Goal: Task Accomplishment & Management: Use online tool/utility

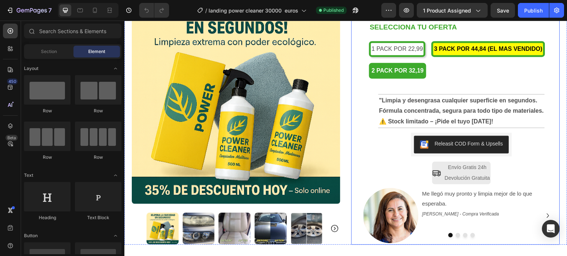
scroll to position [221, 0]
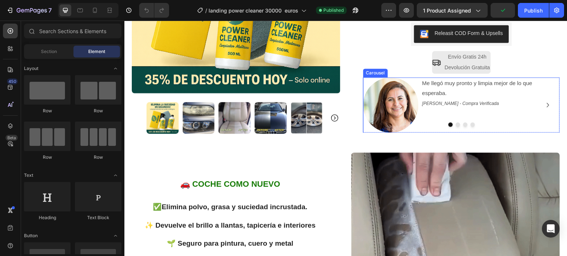
click at [543, 106] on icon "Carousel Next Arrow" at bounding box center [547, 105] width 9 height 9
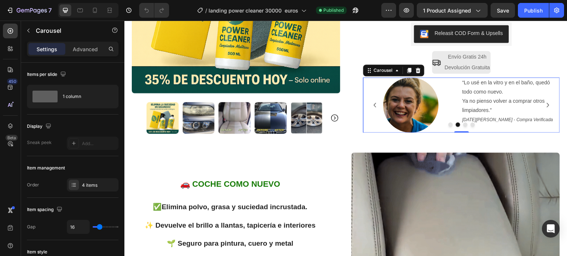
click at [543, 107] on icon "Carousel Next Arrow" at bounding box center [547, 105] width 9 height 9
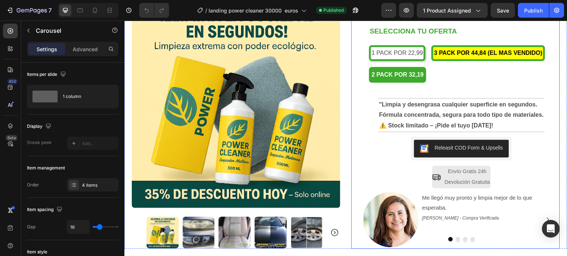
scroll to position [0, 0]
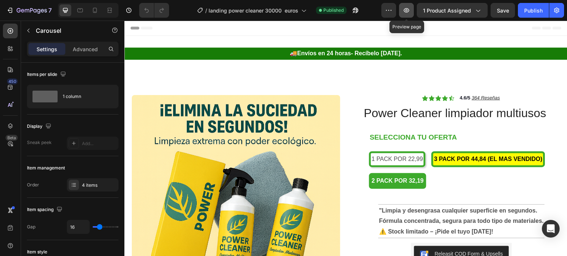
click at [408, 11] on icon "button" at bounding box center [405, 10] width 7 height 7
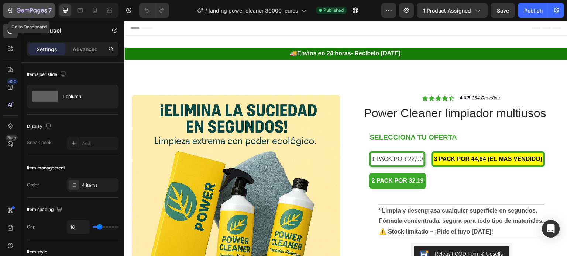
click at [11, 9] on icon "button" at bounding box center [9, 10] width 7 height 7
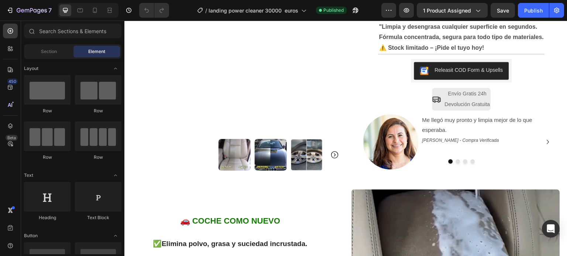
scroll to position [111, 0]
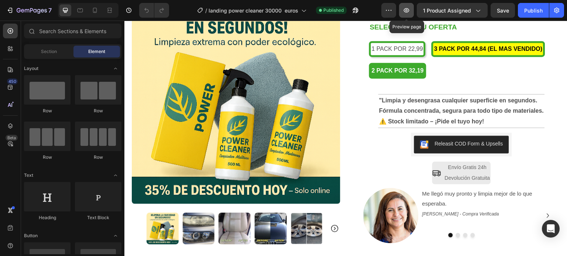
click at [410, 11] on icon "button" at bounding box center [405, 10] width 7 height 7
click at [408, 12] on icon "button" at bounding box center [406, 10] width 6 height 4
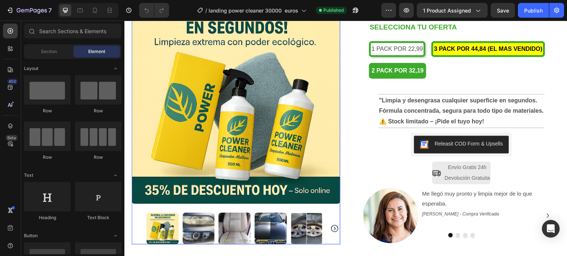
scroll to position [74, 0]
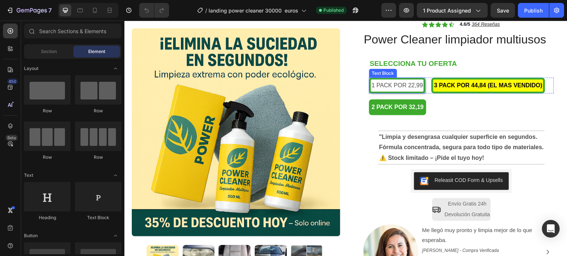
click at [418, 84] on p "1 PACK POR 22,99" at bounding box center [396, 85] width 51 height 11
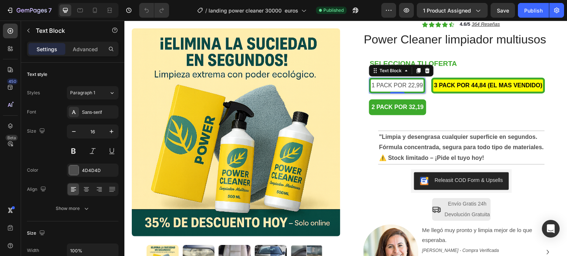
click at [419, 88] on p "1 PACK POR 22,99" at bounding box center [396, 85] width 51 height 11
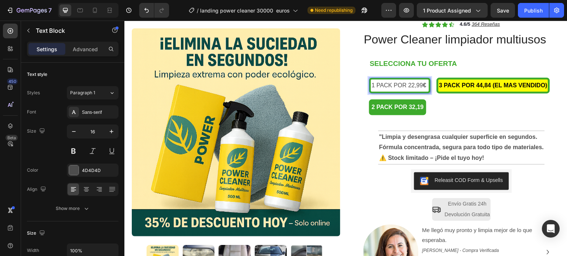
click at [419, 86] on p "1 PACK POR 22,99 €" at bounding box center [399, 85] width 56 height 11
click at [490, 85] on strong "3 PACK POR 44,84 (EL MAS VENDIDO)" at bounding box center [493, 85] width 108 height 6
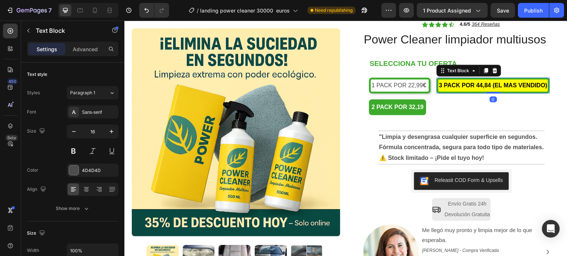
click at [490, 85] on strong "3 PACK POR 44,84 (EL MAS VENDIDO)" at bounding box center [493, 85] width 108 height 6
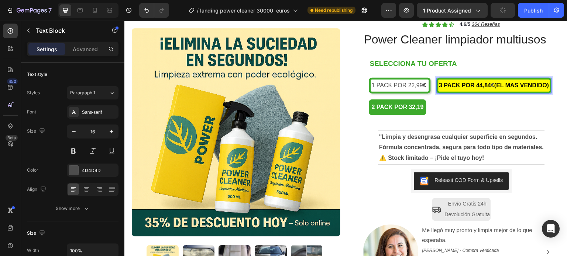
click at [488, 84] on strong "3 PACK POR 44,84" at bounding box center [465, 85] width 52 height 6
click at [497, 87] on strong "(EL MAS VENDIDO)" at bounding box center [521, 85] width 55 height 6
click at [420, 110] on strong "2 PACK POR 32,19" at bounding box center [397, 107] width 52 height 6
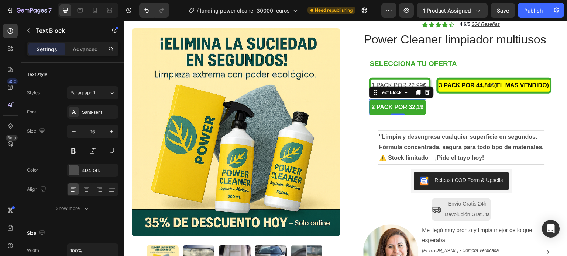
click at [420, 110] on strong "2 PACK POR 32,19" at bounding box center [397, 107] width 52 height 6
click at [426, 115] on div "2 PACK POR 32,19 €" at bounding box center [399, 108] width 60 height 16
click at [423, 110] on strong "€" at bounding box center [424, 107] width 3 height 6
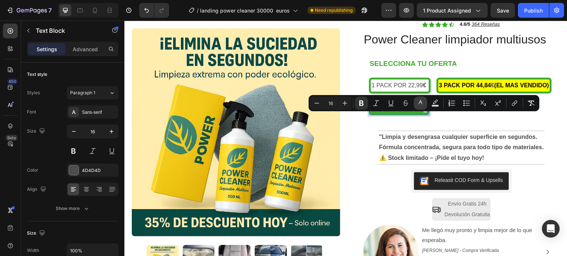
click at [421, 104] on icon "Editor contextual toolbar" at bounding box center [419, 103] width 7 height 7
type input "4D4D4D"
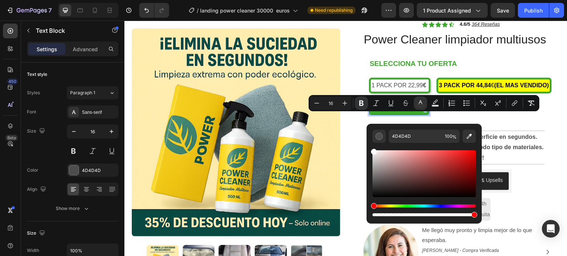
type input "FFFFFF"
drag, startPoint x: 373, startPoint y: 184, endPoint x: 368, endPoint y: 148, distance: 36.5
click at [368, 148] on div "FFFFFF 100 %" at bounding box center [423, 171] width 115 height 94
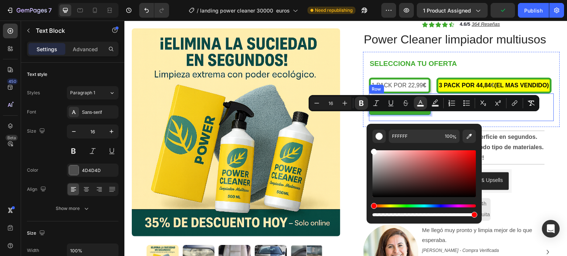
click at [521, 121] on div "2 PACK POR 32,19 € Text Block 0 Row" at bounding box center [461, 108] width 185 height 28
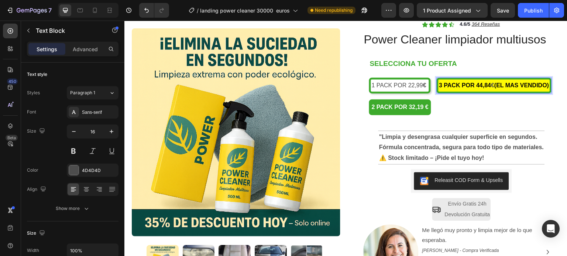
click at [494, 85] on strong "€" at bounding box center [492, 85] width 3 height 6
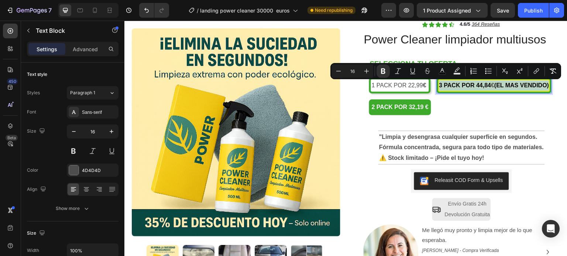
click at [492, 85] on strong "€" at bounding box center [492, 85] width 3 height 6
click at [494, 87] on strong "€" at bounding box center [492, 85] width 3 height 6
click at [491, 86] on strong "€" at bounding box center [492, 85] width 3 height 6
click at [382, 71] on icon "Editor contextual toolbar" at bounding box center [383, 72] width 4 height 6
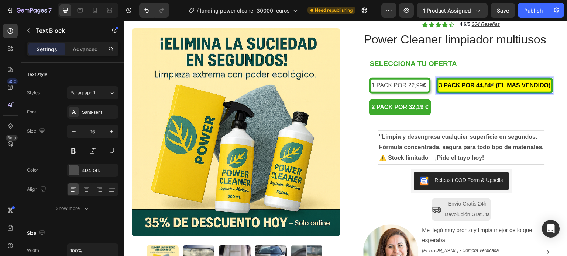
click at [494, 85] on strong "Rich Text Editor. Editing area: main" at bounding box center [494, 85] width 1 height 6
click at [492, 85] on p "3 PACK POR 44,84 € (EL MAS VENDIDO)" at bounding box center [495, 85] width 112 height 11
click at [491, 87] on strong "3 PACK POR 44,84 (EL MAS VENDIDO)" at bounding box center [493, 85] width 108 height 6
click at [493, 88] on p "3 PACK POR 44,84 € (EL MAS VENDIDO)" at bounding box center [495, 85] width 112 height 11
click at [490, 88] on p "3 PACK POR 44,84 € (EL MAS VENDIDO)" at bounding box center [495, 85] width 112 height 11
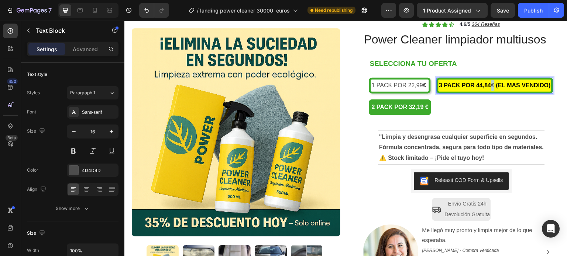
click at [493, 86] on p "3 PACK POR 44,84 € (EL MAS VENDIDO)" at bounding box center [495, 85] width 112 height 11
click at [489, 86] on p "3 PACK POR 44,84 € (EL MAS VENDIDO)" at bounding box center [495, 85] width 112 height 11
drag, startPoint x: 492, startPoint y: 86, endPoint x: 485, endPoint y: 86, distance: 7.0
click at [485, 86] on p "3 PACK POR 44,84 € (EL MAS VENDIDO)" at bounding box center [495, 85] width 112 height 11
drag, startPoint x: 496, startPoint y: 87, endPoint x: 491, endPoint y: 87, distance: 4.8
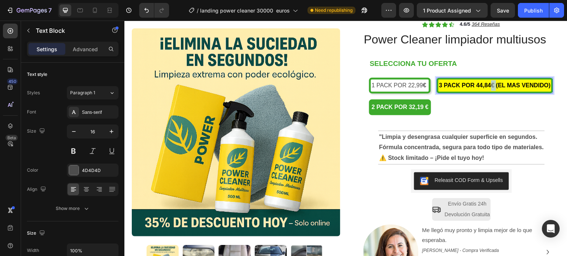
click at [491, 87] on p "3 PACK POR 44,84 € (EL MAS VENDIDO)" at bounding box center [495, 85] width 112 height 11
click at [491, 85] on strong "3 PACK POR 44,84 (EL MAS VENDIDO)" at bounding box center [493, 85] width 108 height 6
click at [426, 87] on p "1 PACK POR 22,99 €" at bounding box center [399, 85] width 56 height 11
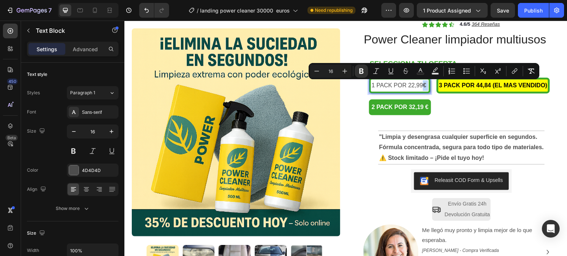
click at [423, 87] on p "1 PACK POR 22,99 €" at bounding box center [399, 85] width 56 height 11
copy p "€"
click at [489, 86] on strong "3 PACK POR 44,84 (EL MAS VENDIDO)" at bounding box center [493, 85] width 108 height 6
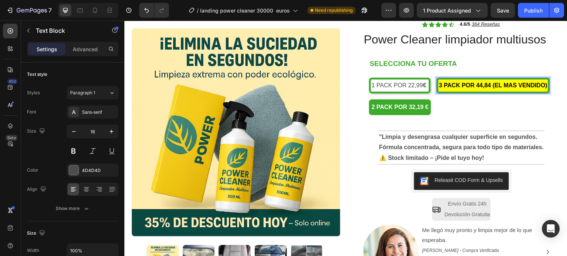
click at [490, 87] on strong "3 PACK POR 44,84 (EL MAS VENDIDO)" at bounding box center [493, 85] width 108 height 6
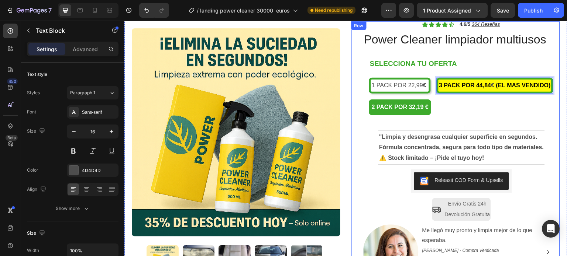
click at [551, 29] on div "Icon Icon Icon Icon Icon Icon List 4.6/5 364 Reseñas Text Block Row Power Clean…" at bounding box center [461, 151] width 197 height 260
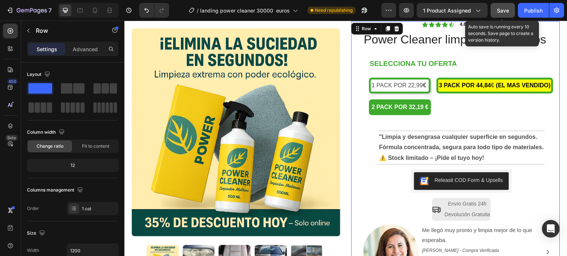
click at [502, 11] on span "Save" at bounding box center [502, 10] width 12 height 6
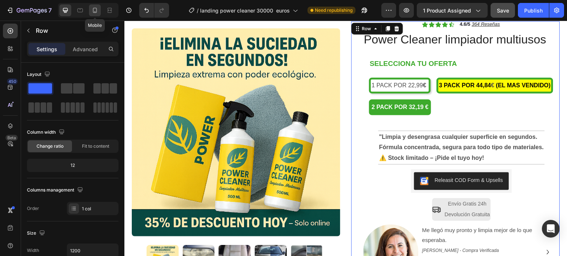
click at [96, 13] on icon at bounding box center [95, 10] width 4 height 5
type input "100%"
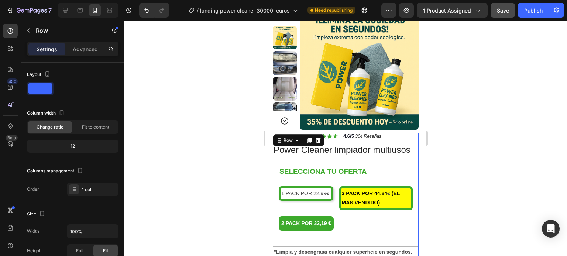
scroll to position [160, 0]
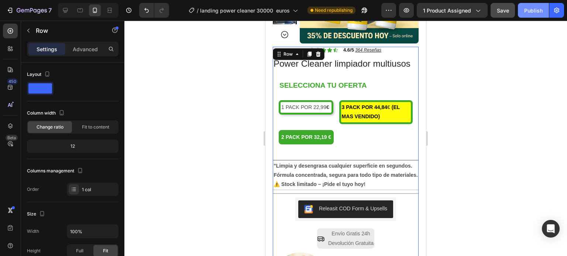
click at [535, 7] on div "Publish" at bounding box center [533, 11] width 18 height 8
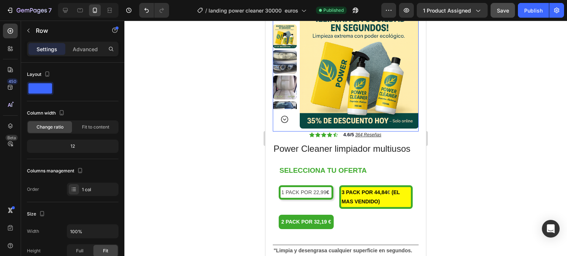
scroll to position [75, 0]
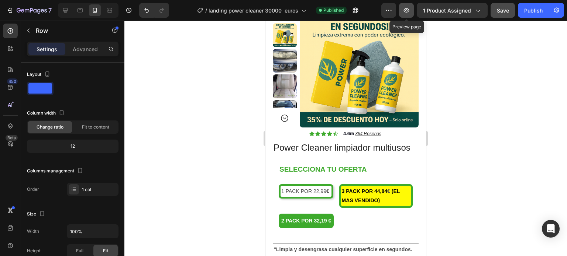
click at [407, 9] on icon "button" at bounding box center [405, 10] width 7 height 7
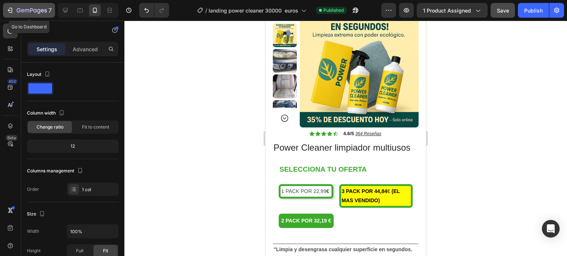
click at [34, 13] on icon "button" at bounding box center [32, 11] width 30 height 6
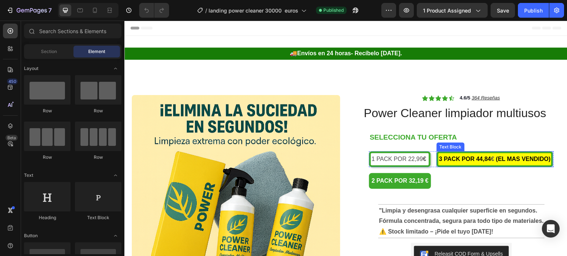
click at [473, 159] on strong "3 PACK POR 44,84" at bounding box center [465, 159] width 52 height 6
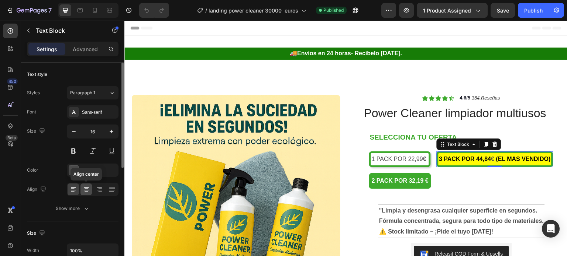
click at [87, 186] on icon at bounding box center [86, 189] width 7 height 7
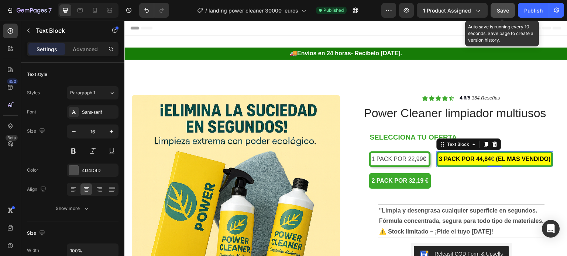
click at [501, 11] on span "Save" at bounding box center [502, 10] width 12 height 6
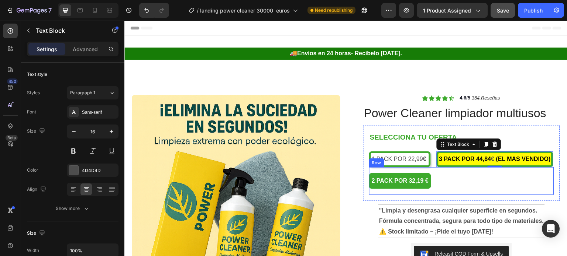
scroll to position [111, 0]
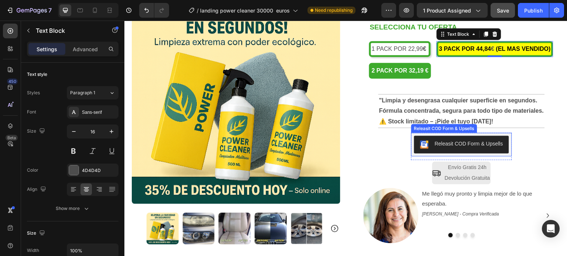
click at [439, 148] on div "Releasit COD Form & Upsells" at bounding box center [468, 144] width 68 height 8
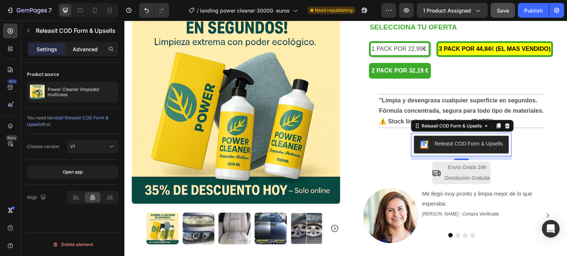
click at [83, 49] on p "Advanced" at bounding box center [85, 49] width 25 height 8
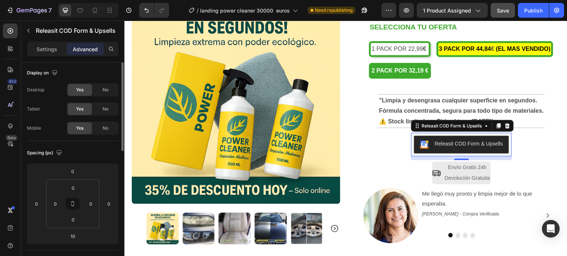
scroll to position [0, 0]
click at [49, 47] on p "Settings" at bounding box center [47, 49] width 21 height 8
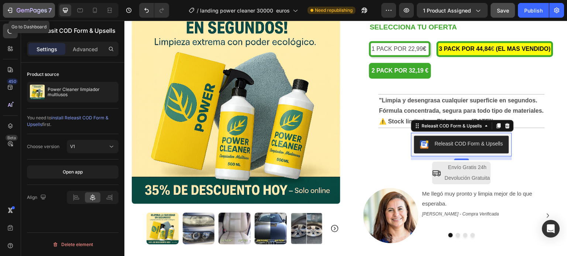
click at [12, 10] on icon "button" at bounding box center [10, 10] width 3 height 5
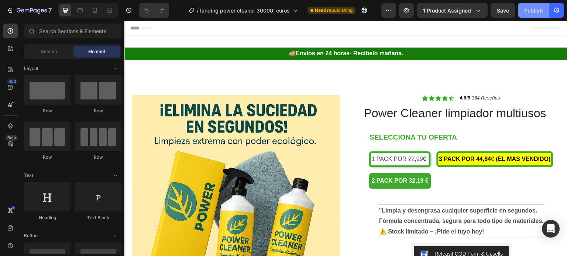
click at [535, 10] on div "Publish" at bounding box center [533, 11] width 18 height 8
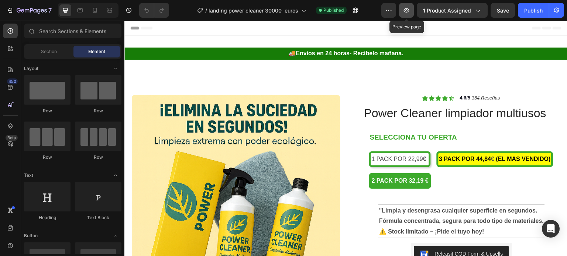
click at [405, 14] on button "button" at bounding box center [406, 10] width 15 height 15
click at [422, 184] on strong "2 PACK POR 32,19 €" at bounding box center [399, 181] width 57 height 6
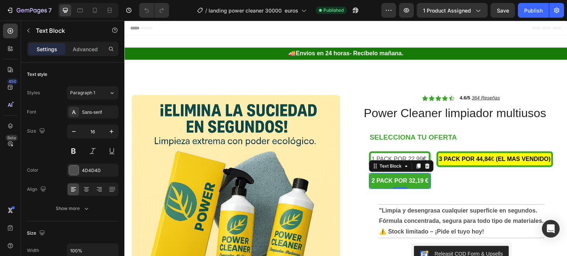
click at [420, 184] on strong "2 PACK POR 32,19 €" at bounding box center [399, 181] width 57 height 6
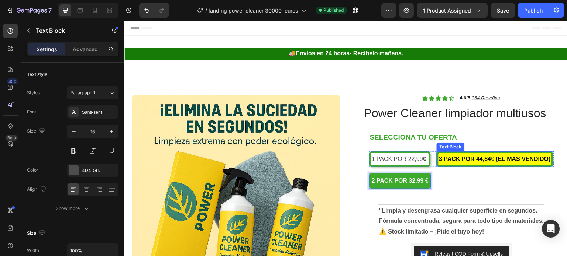
click at [491, 159] on strong "3 PACK POR 44,84" at bounding box center [465, 159] width 52 height 6
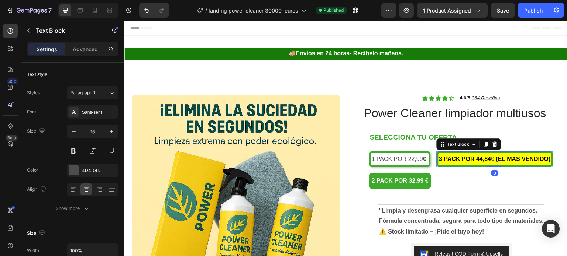
click at [491, 159] on strong "3 PACK POR 44,84" at bounding box center [465, 159] width 52 height 6
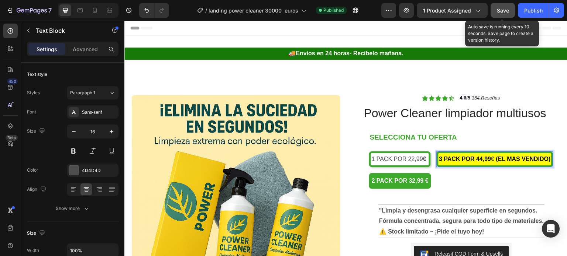
click at [503, 6] on button "Save" at bounding box center [502, 10] width 24 height 15
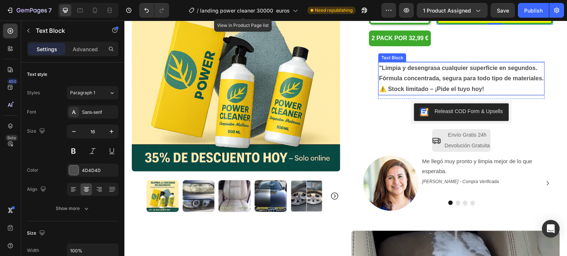
scroll to position [148, 0]
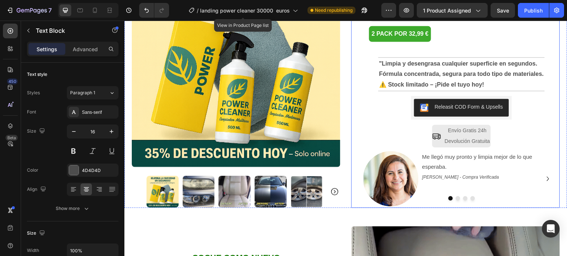
click at [406, 117] on div "Icon Icon Icon Icon Icon Icon List 4.6/5 364 Reseñas Text Block Row Power Clean…" at bounding box center [461, 78] width 197 height 260
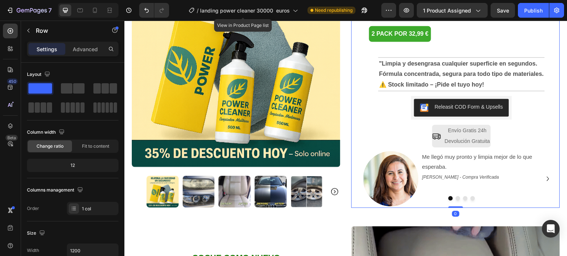
click at [363, 115] on div "Icon Icon Icon Icon Icon Icon List 4.6/5 364 Reseñas Text Block Row Power Clean…" at bounding box center [461, 78] width 197 height 260
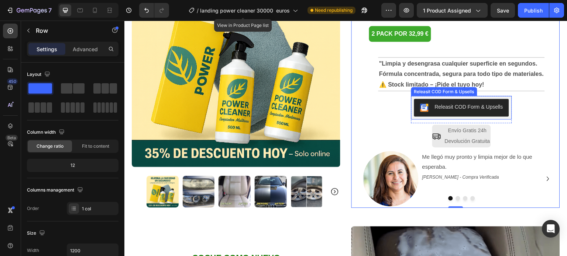
click at [411, 116] on div "Releasit COD Form & Upsells" at bounding box center [461, 108] width 101 height 24
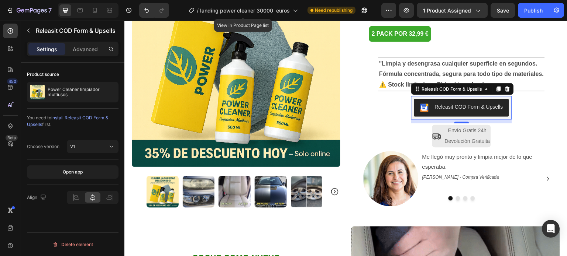
click at [411, 116] on div "Releasit COD Form & Upsells" at bounding box center [461, 108] width 101 height 24
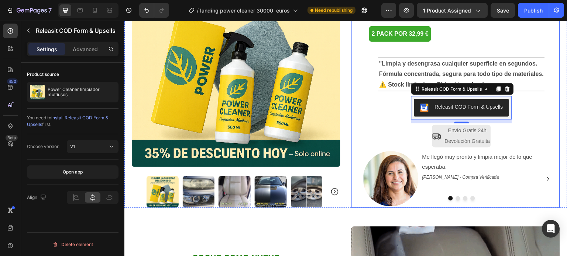
click at [385, 115] on div "Icon Icon Icon Icon Icon Icon List 4.6/5 364 Reseñas Text Block Row Power Clean…" at bounding box center [461, 78] width 197 height 260
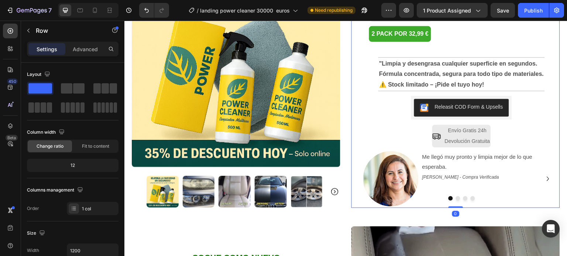
click at [392, 118] on div "Icon Icon Icon Icon Icon Icon List 4.6/5 364 Reseñas Text Block Row Power Clean…" at bounding box center [461, 78] width 197 height 260
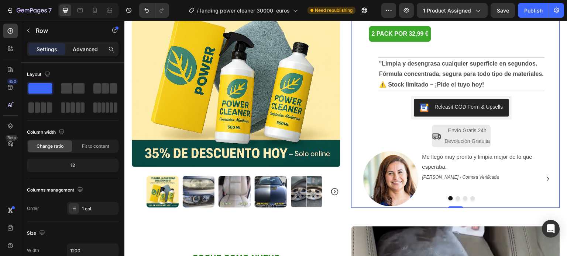
click at [81, 52] on p "Advanced" at bounding box center [85, 49] width 25 height 8
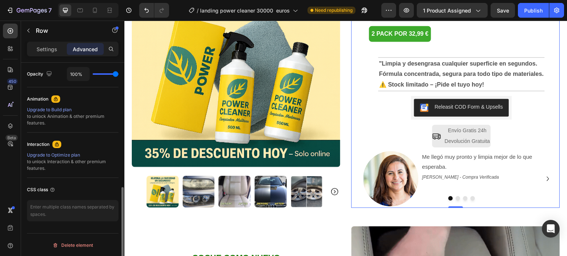
scroll to position [149, 0]
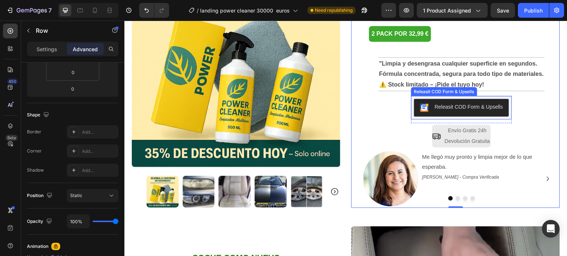
click at [414, 113] on button "Releasit COD Form & Upsells" at bounding box center [461, 108] width 95 height 18
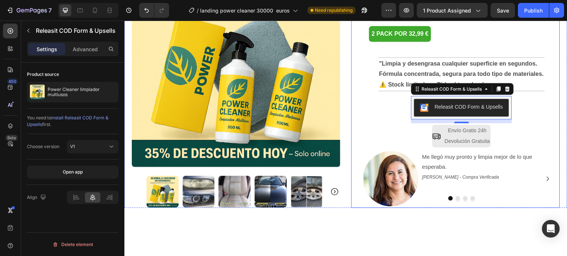
scroll to position [37, 0]
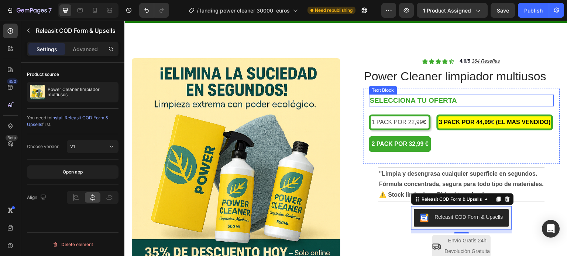
click at [457, 98] on span at bounding box center [458, 101] width 2 height 8
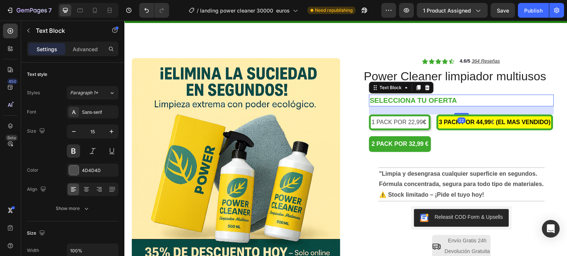
click at [457, 100] on span at bounding box center [458, 101] width 2 height 8
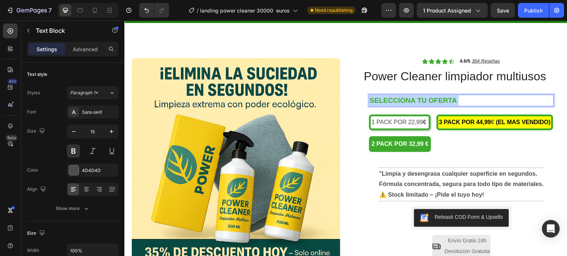
drag, startPoint x: 455, startPoint y: 101, endPoint x: 368, endPoint y: 101, distance: 87.0
click at [370, 101] on p "SELECCIONA TU OFERTA" at bounding box center [461, 101] width 183 height 10
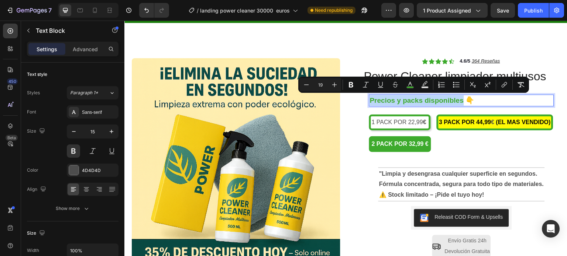
drag, startPoint x: 461, startPoint y: 101, endPoint x: 367, endPoint y: 101, distance: 93.7
click at [370, 101] on span "Precios y packs disponibles 👇" at bounding box center [422, 101] width 105 height 8
click at [354, 86] on button "Bold" at bounding box center [350, 84] width 13 height 13
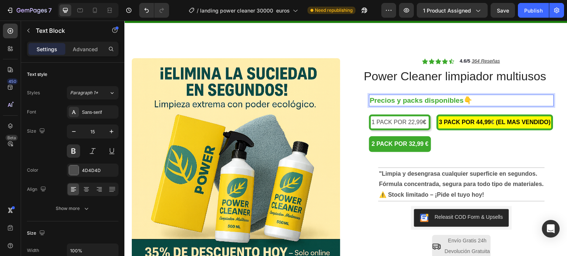
click at [461, 101] on span "Precios y packs disponibles 👇" at bounding box center [421, 101] width 103 height 8
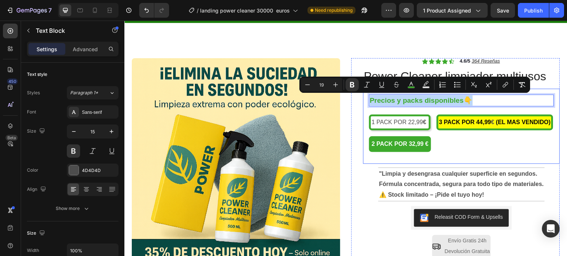
drag, startPoint x: 461, startPoint y: 101, endPoint x: 364, endPoint y: 102, distance: 97.0
click at [364, 102] on div "Precios y packs disponibles 👇 Text Block 22 1 PACK POR 22,99 € Text Block 3 PAC…" at bounding box center [461, 126] width 197 height 75
copy span "Precios y packs disponibles"
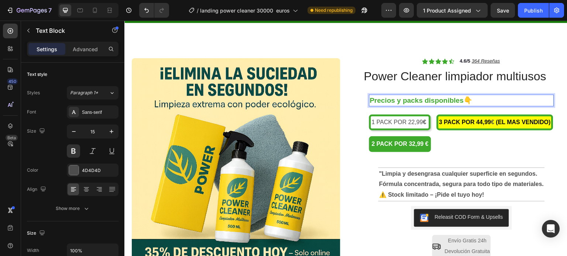
drag, startPoint x: 461, startPoint y: 100, endPoint x: 396, endPoint y: 100, distance: 64.9
click at [396, 100] on span "Precios y packs disponibles 👇" at bounding box center [421, 101] width 103 height 8
drag, startPoint x: 463, startPoint y: 100, endPoint x: 368, endPoint y: 100, distance: 94.0
click at [370, 100] on span "Precios y packs disponibles 👇" at bounding box center [421, 101] width 103 height 8
click at [500, 101] on span "PRECIOS Y PACKS DISPONIBLES 👇 👇" at bounding box center [436, 101] width 133 height 8
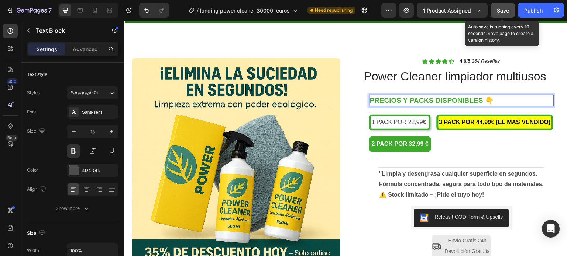
click at [503, 11] on span "Save" at bounding box center [502, 10] width 12 height 6
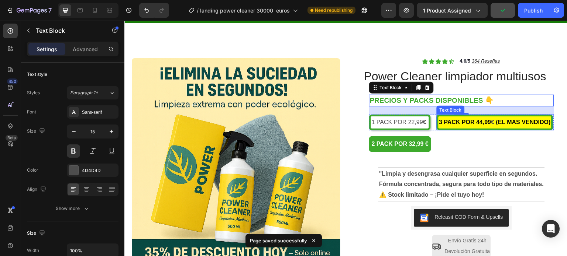
scroll to position [111, 0]
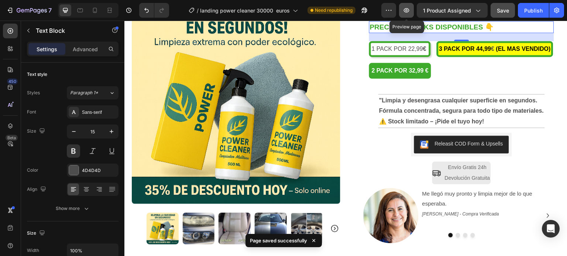
click at [410, 10] on icon "button" at bounding box center [405, 10] width 7 height 7
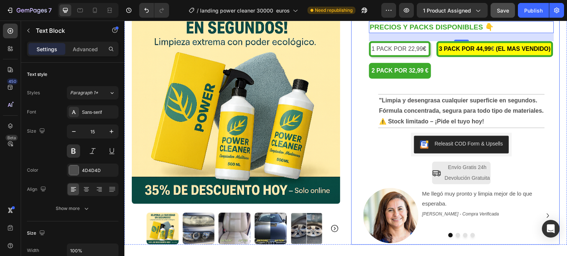
scroll to position [37, 0]
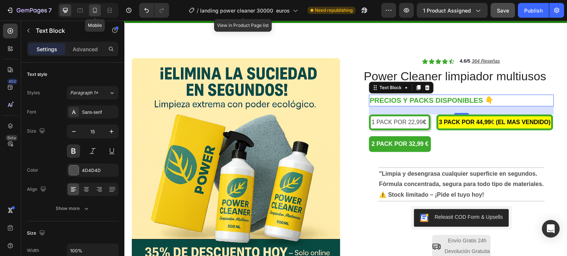
click at [95, 8] on icon at bounding box center [94, 10] width 7 height 7
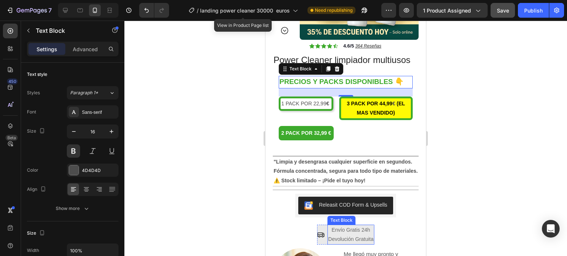
scroll to position [155, 0]
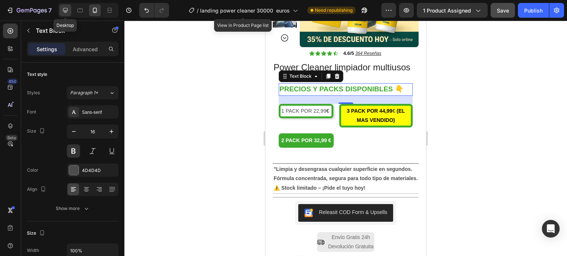
click at [65, 5] on div at bounding box center [65, 10] width 12 height 12
type input "15"
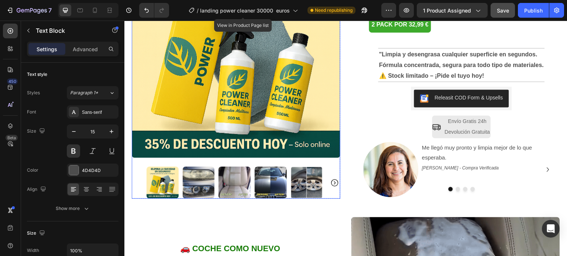
scroll to position [84, 0]
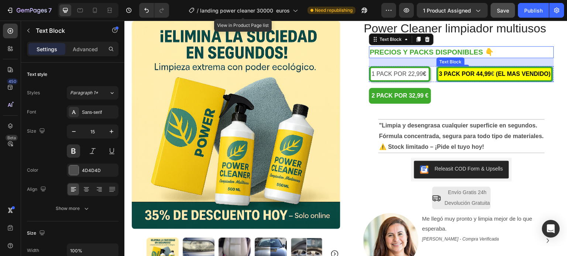
click at [506, 80] on p "3 PACK POR 44,99 € (EL MAS VENDIDO)" at bounding box center [495, 74] width 112 height 11
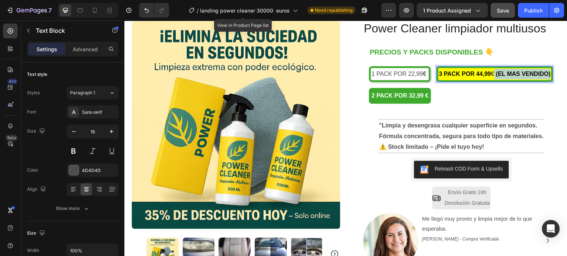
drag, startPoint x: 507, startPoint y: 86, endPoint x: 507, endPoint y: 79, distance: 7.0
click at [507, 79] on p "3 PACK POR 44,99 € (EL MAS VENDIDO)" at bounding box center [495, 74] width 112 height 11
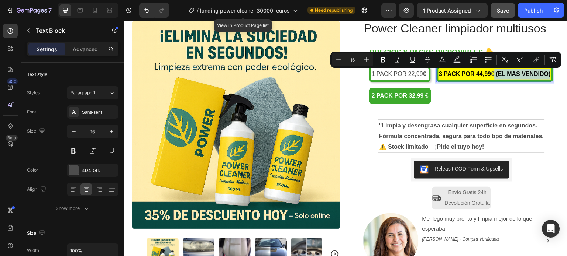
click at [513, 80] on p "3 PACK POR 44,99 € (EL MAS VENDIDO)" at bounding box center [495, 74] width 112 height 11
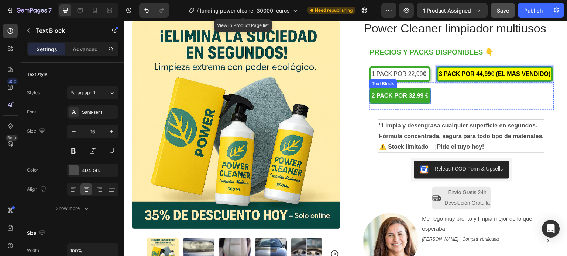
click at [388, 101] on p "2 PACK POR 32,99 €" at bounding box center [399, 96] width 57 height 11
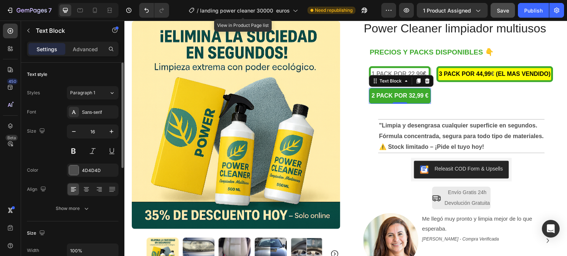
scroll to position [111, 0]
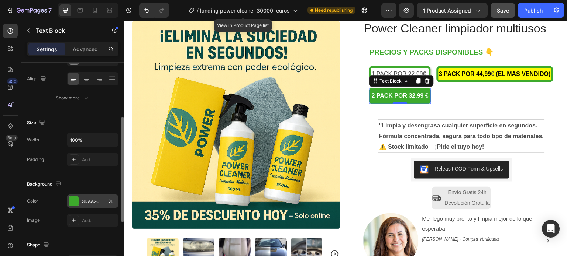
click at [86, 200] on div "3DAA2C" at bounding box center [92, 201] width 21 height 7
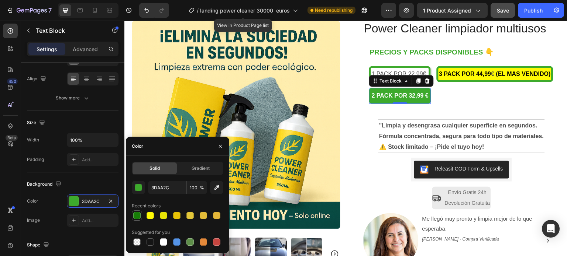
click at [135, 214] on div at bounding box center [136, 215] width 7 height 7
type input "177C07"
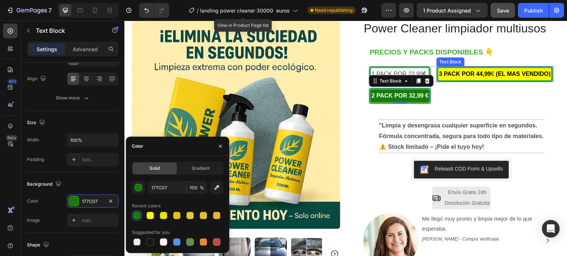
click at [508, 80] on p "3 PACK POR 44,99 € (EL MAS VENDIDO)" at bounding box center [495, 74] width 112 height 11
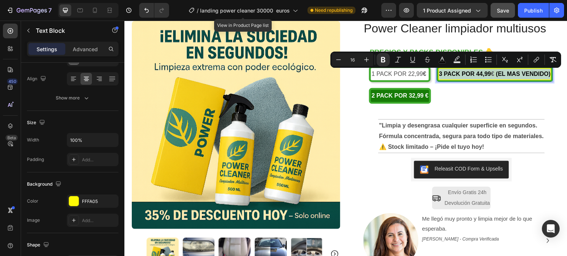
drag, startPoint x: 506, startPoint y: 84, endPoint x: 450, endPoint y: 73, distance: 57.6
drag, startPoint x: 492, startPoint y: 73, endPoint x: 523, endPoint y: 108, distance: 47.5
click at [523, 108] on div "2 PACK POR 32,99 € Text Block Row" at bounding box center [461, 96] width 185 height 28
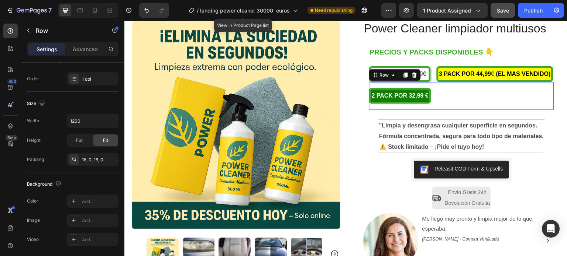
scroll to position [0, 0]
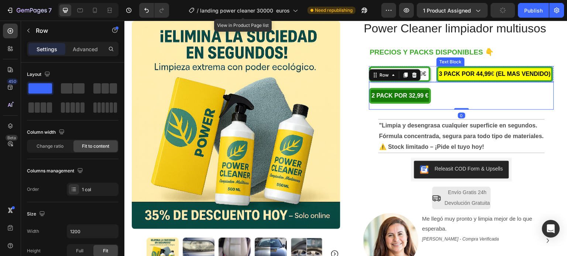
click at [497, 80] on p "3 PACK POR 44,99 € (EL MAS VENDIDO)" at bounding box center [495, 74] width 112 height 11
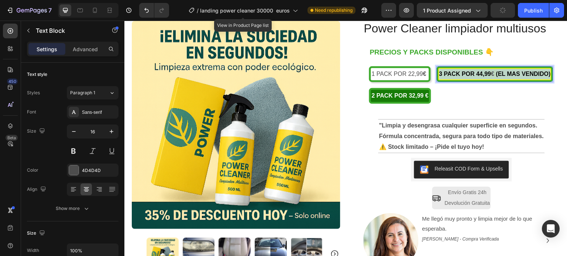
drag, startPoint x: 507, startPoint y: 87, endPoint x: 449, endPoint y: 76, distance: 58.9
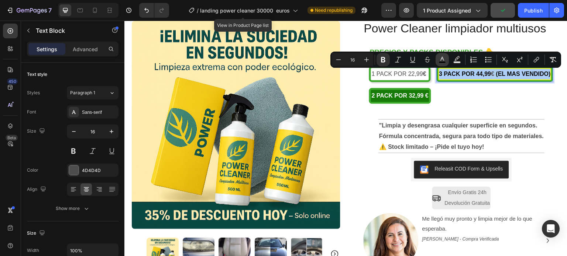
click at [440, 60] on icon "Editor contextual toolbar" at bounding box center [441, 59] width 7 height 7
type input "050505"
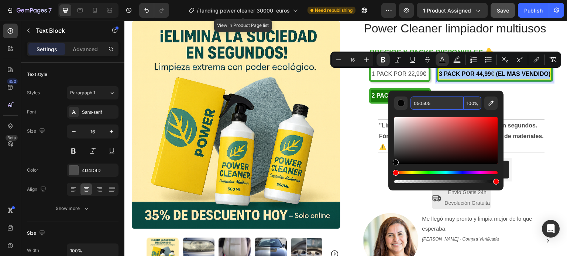
click at [427, 104] on input "050505" at bounding box center [436, 103] width 53 height 13
paste input "177C07"
type input "177C07"
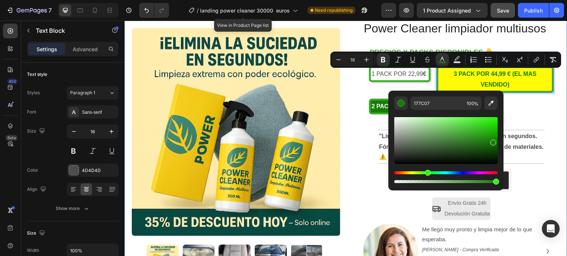
click at [557, 105] on div "Product Images Row Icon Icon Icon Icon Icon Icon List 4.6/5 364 Reseñas Text Bl…" at bounding box center [345, 136] width 443 height 289
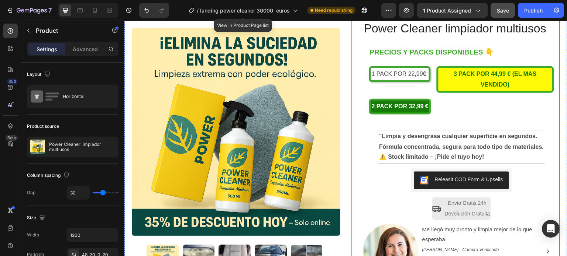
click at [355, 124] on div "Icon Icon Icon Icon Icon Icon List 4.6/5 364 Reseñas Text Block Row Power Clean…" at bounding box center [455, 145] width 208 height 271
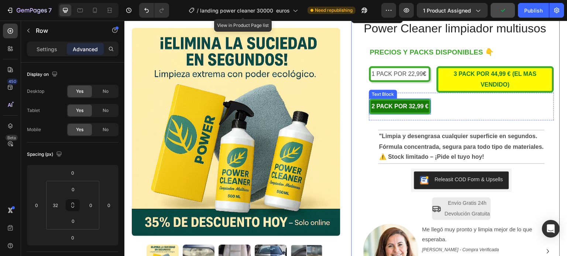
click at [421, 104] on strong "2 PACK POR 32,99 €" at bounding box center [399, 106] width 57 height 6
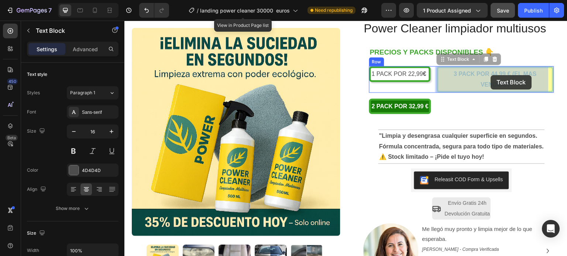
drag, startPoint x: 506, startPoint y: 84, endPoint x: 491, endPoint y: 75, distance: 18.2
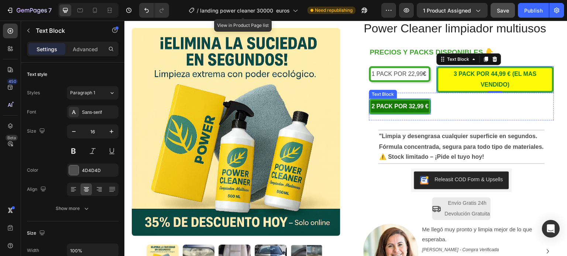
click at [399, 110] on p "2 PACK POR 32,99 €" at bounding box center [399, 106] width 57 height 11
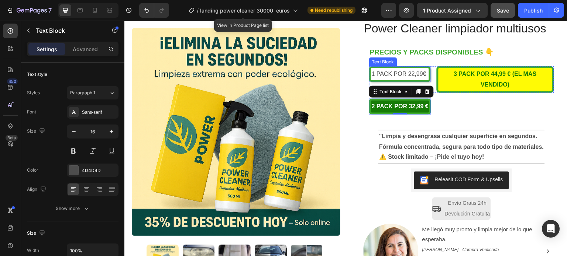
click at [399, 74] on p "1 PACK POR 22,99 €" at bounding box center [399, 74] width 56 height 11
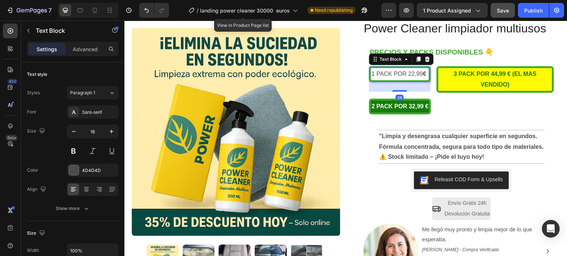
drag, startPoint x: 399, startPoint y: 82, endPoint x: 405, endPoint y: 91, distance: 11.1
click at [405, 82] on div "26" at bounding box center [400, 82] width 62 height 0
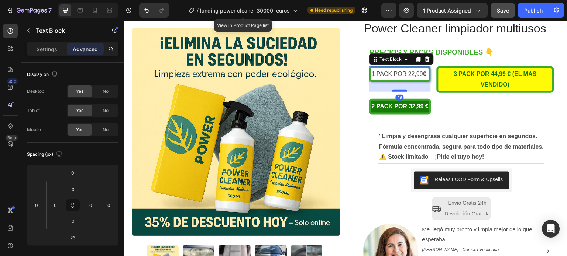
click at [400, 91] on div at bounding box center [399, 91] width 15 height 2
drag, startPoint x: 400, startPoint y: 91, endPoint x: 401, endPoint y: 82, distance: 8.9
click at [401, 82] on div at bounding box center [399, 82] width 15 height 2
type input "2"
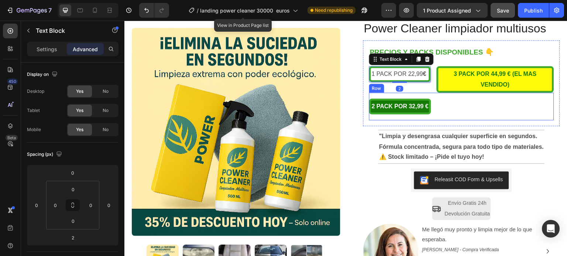
click at [399, 115] on div "2 PACK POR 32,99 € Text Block Row" at bounding box center [461, 107] width 185 height 28
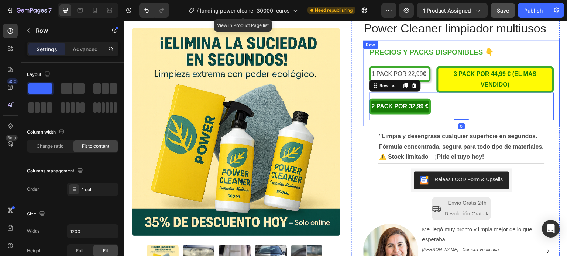
click at [459, 120] on div "PRECIOS Y PACKS DISPONIBLES 👇 Text Block 1 PACK POR 22,99 € Text Block 3 PACK P…" at bounding box center [461, 84] width 197 height 86
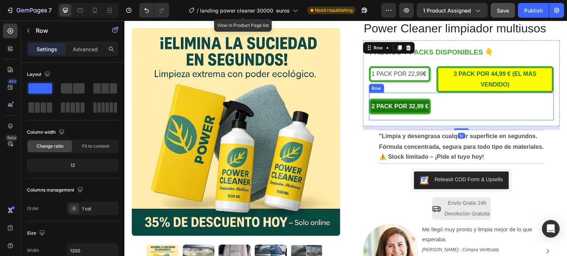
click at [450, 111] on div "2 PACK POR 32,99 € Text Block Row" at bounding box center [461, 107] width 185 height 28
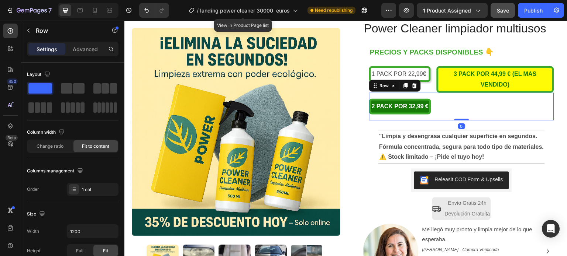
drag, startPoint x: 458, startPoint y: 119, endPoint x: 457, endPoint y: 115, distance: 4.2
click at [456, 115] on div "2 PACK POR 32,99 € Text Block Row 0" at bounding box center [461, 107] width 185 height 28
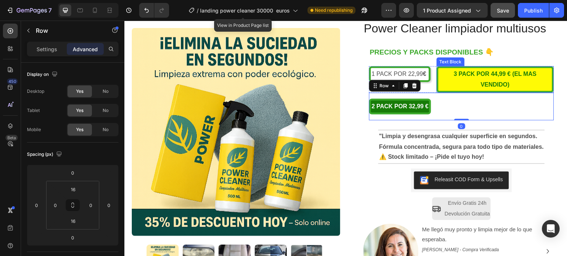
click at [458, 85] on p "3 PACK POR 44,99 € (EL MAS VENDIDO)" at bounding box center [495, 79] width 112 height 21
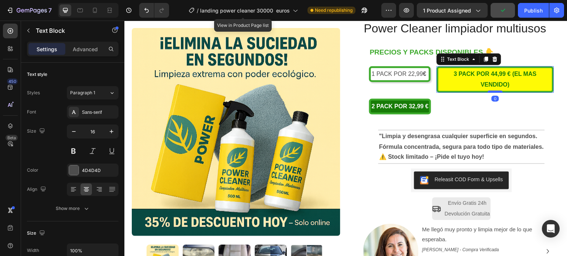
click at [492, 91] on div at bounding box center [495, 92] width 15 height 2
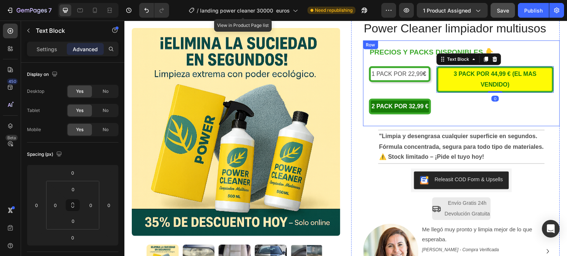
click at [428, 60] on div "PRECIOS Y PACKS DISPONIBLES 👇 Text Block 1 PACK POR 22,99 € Text Block 3 PACK P…" at bounding box center [461, 83] width 185 height 74
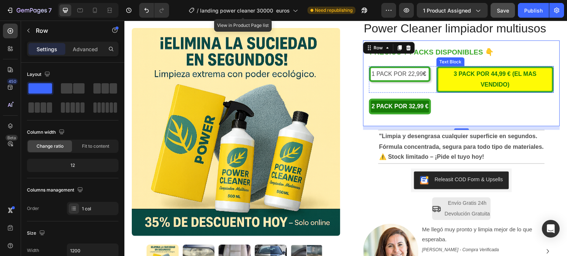
click at [491, 71] on strong "3 PACK POR 44,99 €" at bounding box center [482, 74] width 57 height 6
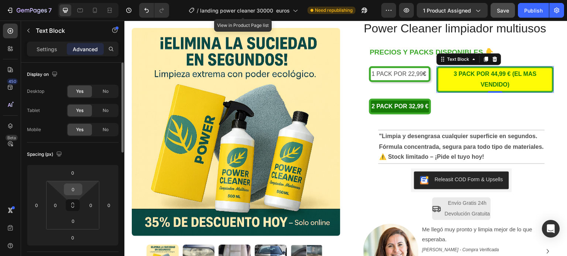
click at [78, 190] on input "0" at bounding box center [73, 189] width 15 height 11
type input "5"
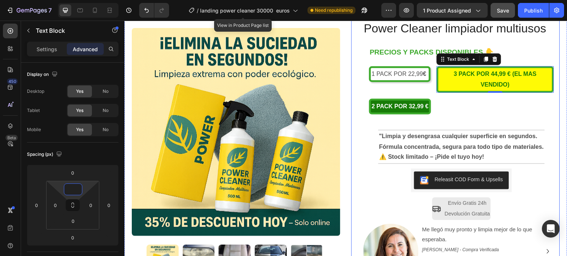
click at [353, 126] on div "Icon Icon Icon Icon Icon Icon List 4.6/5 364 Reseñas Text Block Row Power Clean…" at bounding box center [455, 145] width 208 height 271
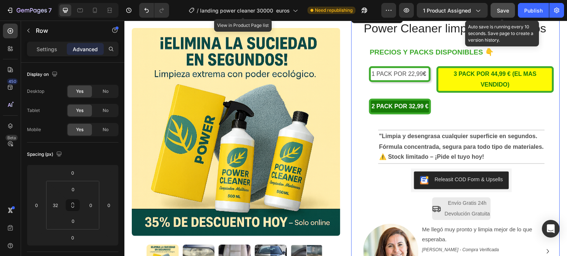
click at [498, 8] on span "Save" at bounding box center [502, 10] width 12 height 6
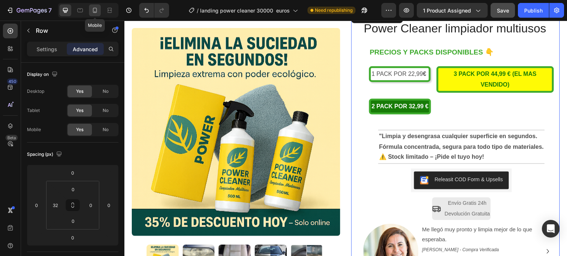
click at [97, 7] on icon at bounding box center [94, 10] width 7 height 7
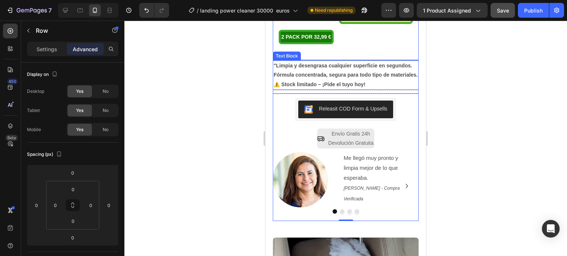
scroll to position [148, 0]
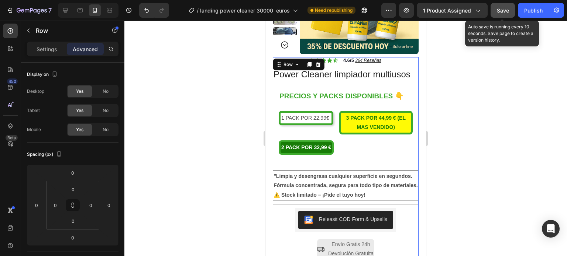
click at [505, 4] on button "Save" at bounding box center [502, 10] width 24 height 15
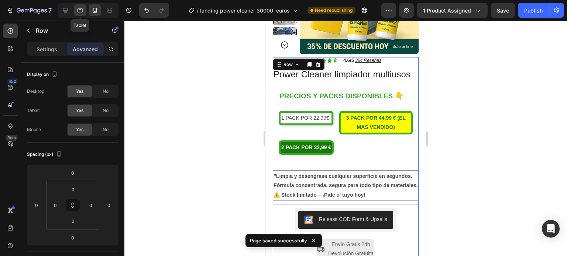
click at [75, 11] on div at bounding box center [80, 10] width 12 height 12
type input "32"
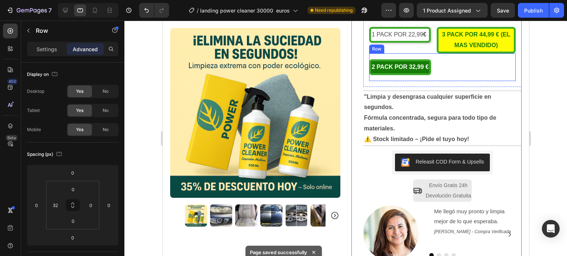
scroll to position [158, 0]
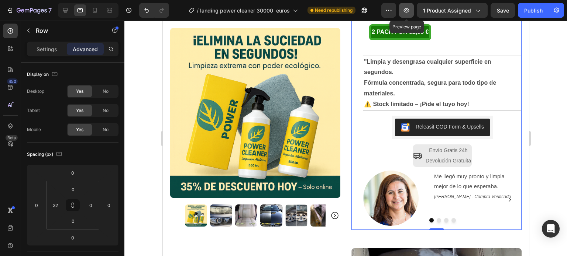
click at [409, 11] on icon "button" at bounding box center [405, 10] width 7 height 7
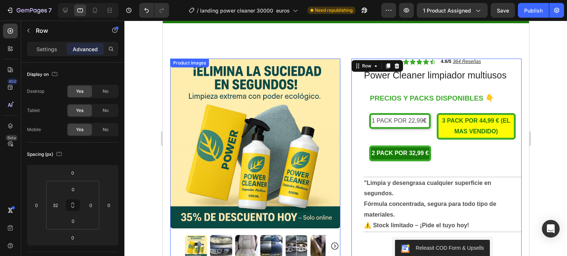
scroll to position [10, 0]
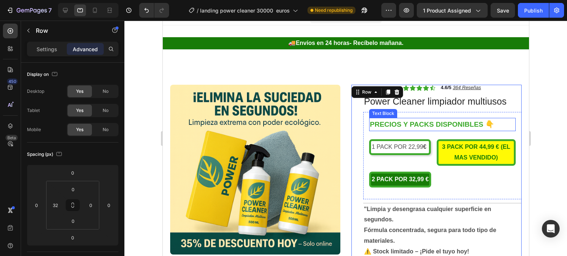
click at [489, 125] on strong "PRECIOS Y PACKS DISPONIBLES 👇" at bounding box center [431, 125] width 124 height 8
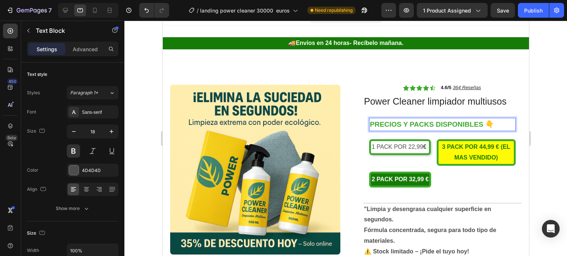
click at [491, 125] on strong "PRECIOS Y PACKS DISPONIBLES 👇" at bounding box center [431, 125] width 124 height 8
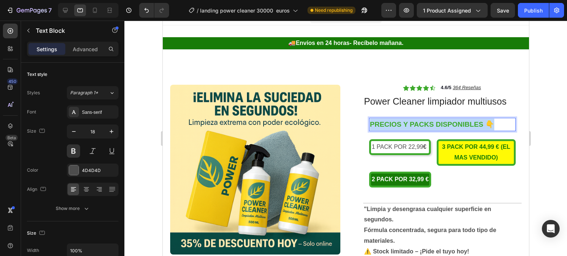
drag, startPoint x: 491, startPoint y: 125, endPoint x: 366, endPoint y: 125, distance: 124.3
click at [369, 125] on strong "PRECIOS Y PACKS DISPONIBLES 👇" at bounding box center [431, 125] width 124 height 8
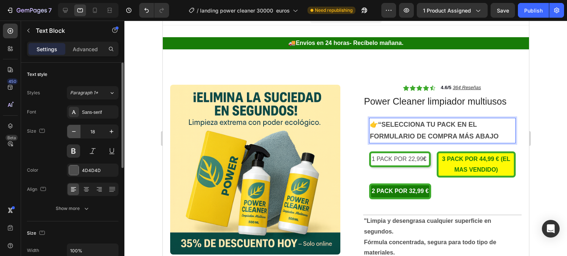
click at [71, 128] on icon "button" at bounding box center [73, 131] width 7 height 7
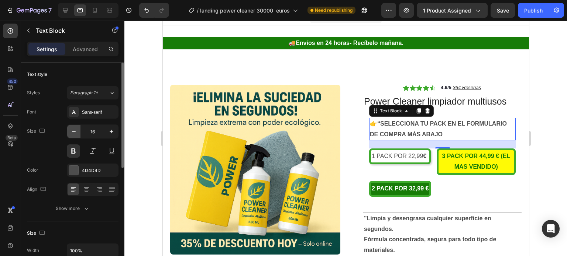
click at [71, 128] on icon "button" at bounding box center [73, 131] width 7 height 7
type input "15"
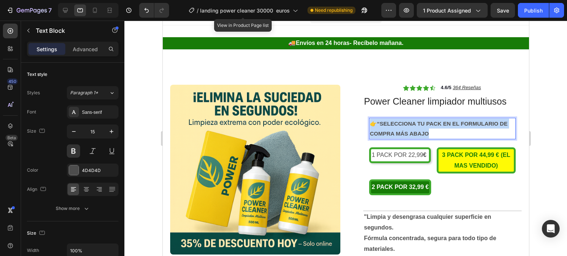
drag, startPoint x: 427, startPoint y: 134, endPoint x: 367, endPoint y: 124, distance: 60.6
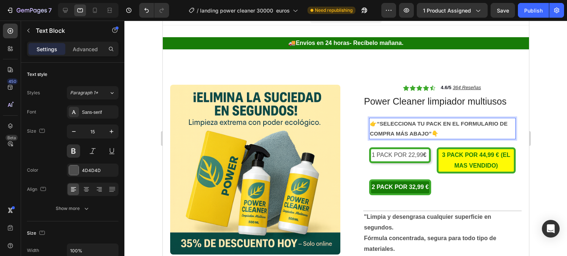
click at [378, 123] on strong "“SELECCIONA TU PACK EN EL FORMULARIO DE COMPRA MÁS ABAJO”👇" at bounding box center [438, 129] width 138 height 16
click at [429, 135] on strong "SELECCIONA TU PACK EN EL FORMULARIO DE COMPRA MÁS ABAJO”👇" at bounding box center [436, 129] width 135 height 16
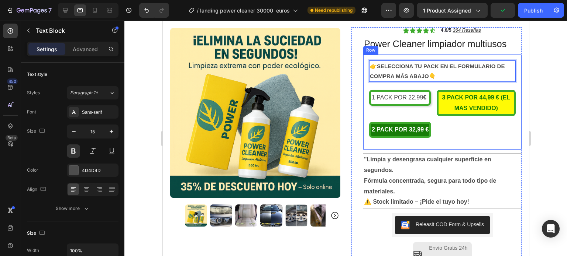
scroll to position [84, 0]
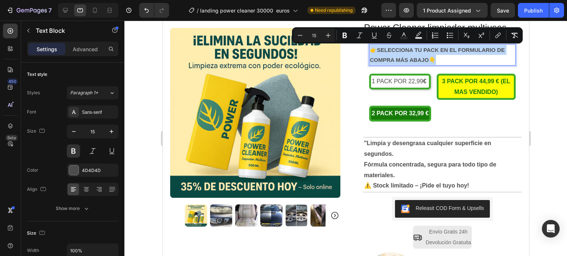
drag, startPoint x: 433, startPoint y: 58, endPoint x: 366, endPoint y: 47, distance: 67.2
click at [369, 47] on p "👉 SELECCIONA TU PACK EN EL FORMULARIO DE COMPRA MÁS ABAJO👇" at bounding box center [441, 55] width 145 height 20
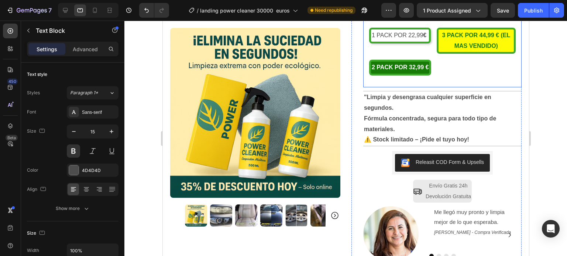
scroll to position [121, 0]
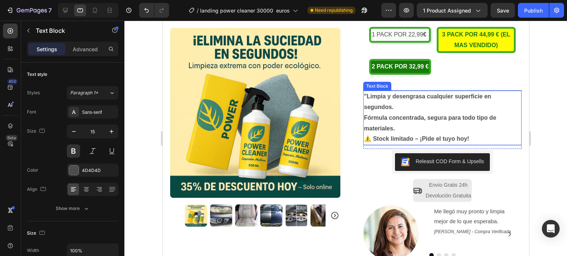
click at [471, 138] on p ""Limpia y desengrasa cualquier superficie en segundos. Fórmula concentrada, seg…" at bounding box center [441, 117] width 157 height 53
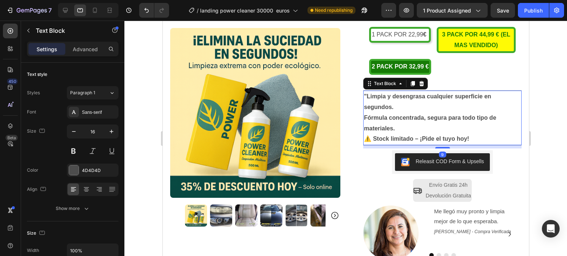
click at [470, 138] on p ""Limpia y desengrasa cualquier superficie en segundos. Fórmula concentrada, seg…" at bounding box center [441, 117] width 157 height 53
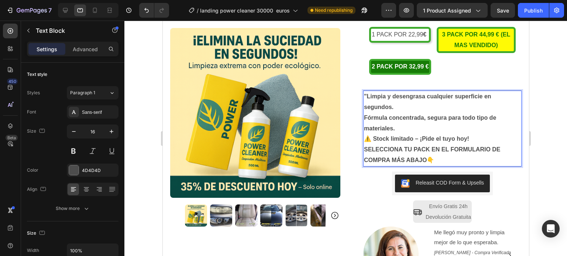
click at [423, 160] on strong "SELECCIONA TU PACK EN EL FORMULARIO DE COMPRA MÁS ABAJO👇" at bounding box center [431, 154] width 136 height 17
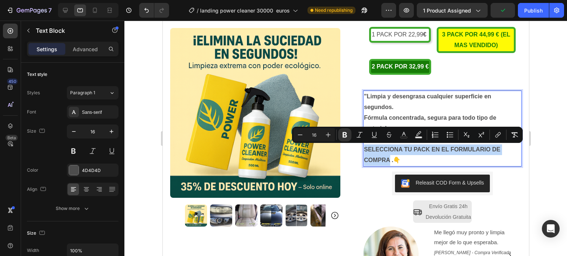
drag, startPoint x: 387, startPoint y: 160, endPoint x: 362, endPoint y: 152, distance: 26.6
click at [363, 152] on strong "SELECCIONA TU PACK EN EL FORMULARIO DE COMPRA .👇" at bounding box center [431, 154] width 136 height 17
click at [413, 64] on strong "2 PACK POR 32,99 €" at bounding box center [399, 66] width 57 height 6
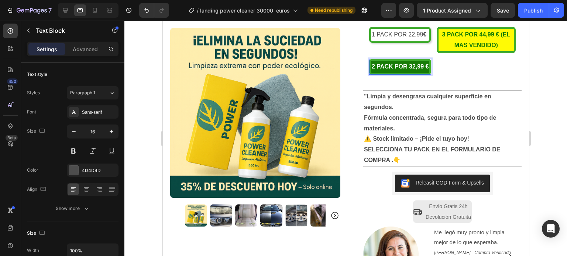
click at [413, 63] on p "2 PACK POR 32,99 €" at bounding box center [399, 67] width 57 height 11
click at [400, 69] on strong "2 PACK POR 32,99 €" at bounding box center [399, 66] width 57 height 6
click at [409, 69] on strong "2 PACK POR 32,99 €" at bounding box center [399, 66] width 57 height 6
click at [458, 45] on strong "(EL MAS VENDIDO)" at bounding box center [482, 39] width 56 height 17
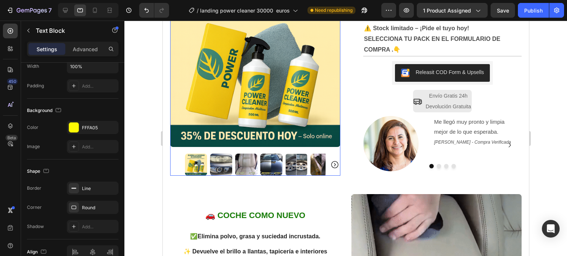
scroll to position [342, 0]
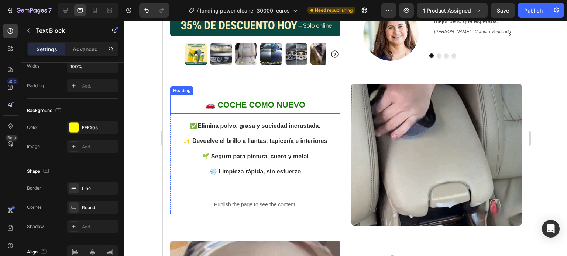
click at [259, 104] on strong "🚗 COCHE COMO NUEVO" at bounding box center [255, 104] width 100 height 9
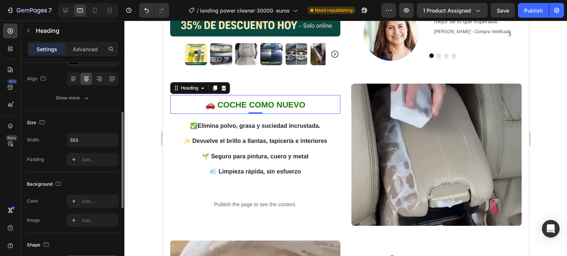
scroll to position [0, 0]
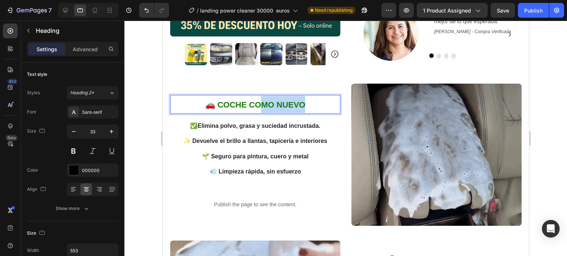
drag, startPoint x: 308, startPoint y: 101, endPoint x: 257, endPoint y: 97, distance: 50.4
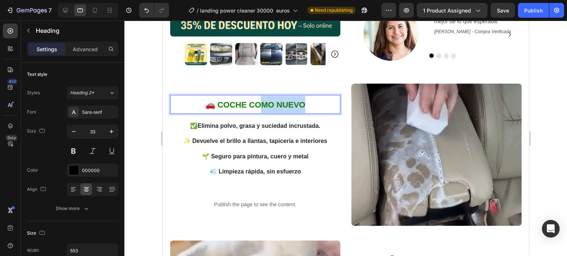
click at [257, 97] on p "🚗 COCHE COMO NUEVO" at bounding box center [254, 104] width 169 height 17
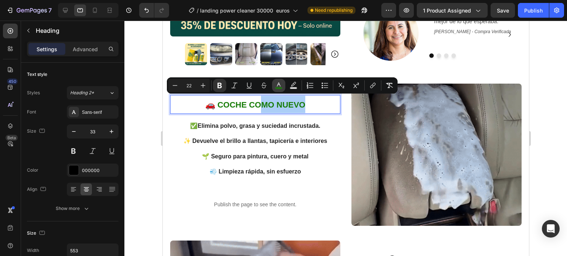
click at [280, 83] on icon "Editor contextual toolbar" at bounding box center [278, 85] width 7 height 7
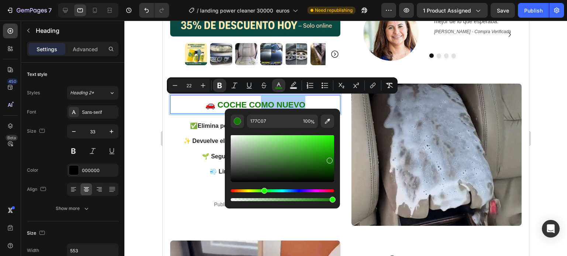
click at [554, 52] on div at bounding box center [345, 139] width 442 height 236
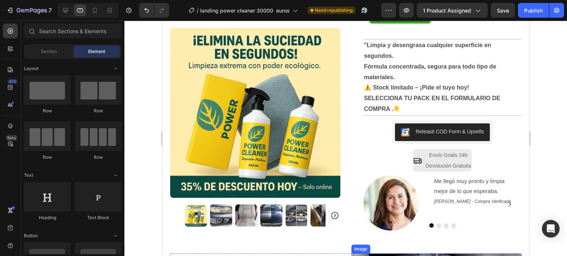
scroll to position [158, 0]
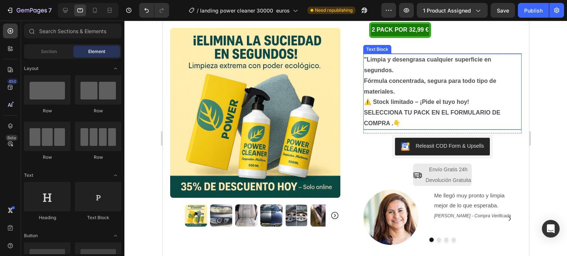
click at [388, 122] on strong "SELECCIONA TU PACK EN EL FORMULARIO DE COMPRA .👇" at bounding box center [431, 118] width 136 height 17
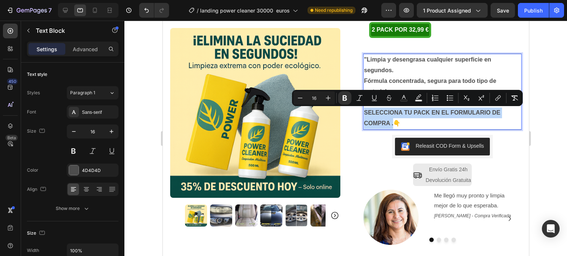
drag, startPoint x: 390, startPoint y: 124, endPoint x: 359, endPoint y: 117, distance: 31.4
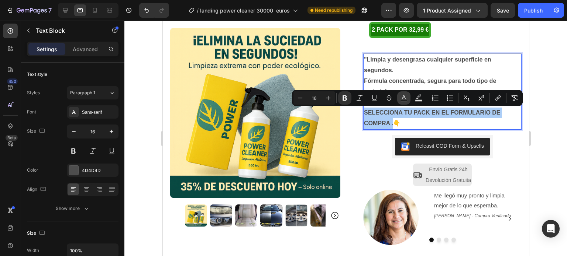
click at [402, 98] on icon "Editor contextual toolbar" at bounding box center [404, 97] width 4 height 4
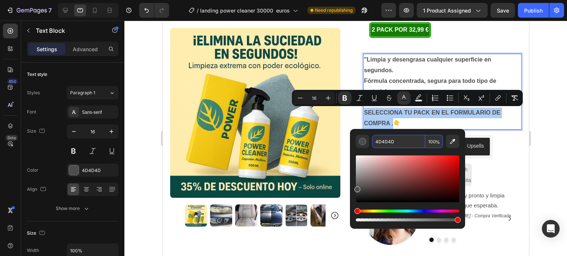
click at [386, 143] on input "4D4D4D" at bounding box center [398, 141] width 53 height 13
paste input "177C07"
type input "177C07"
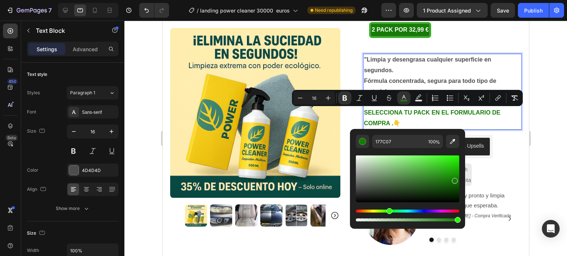
click at [544, 73] on div at bounding box center [345, 139] width 442 height 236
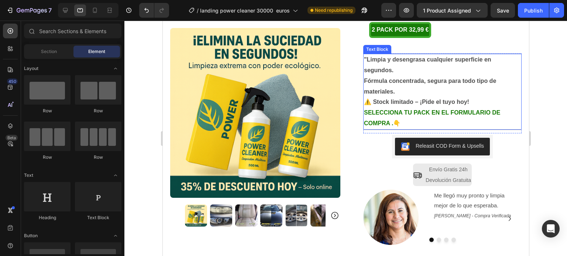
scroll to position [47, 0]
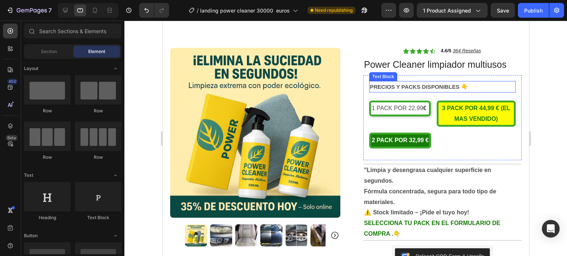
click at [443, 85] on strong "PRECIOS Y PACKS DISPONIBLES 👇" at bounding box center [418, 87] width 98 height 6
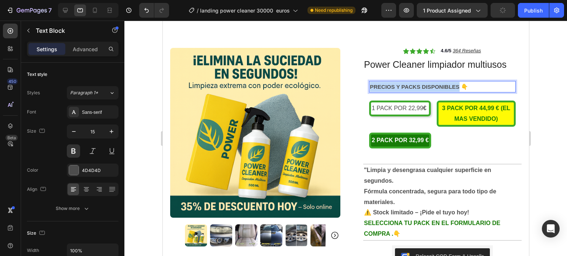
drag, startPoint x: 455, startPoint y: 87, endPoint x: 365, endPoint y: 86, distance: 89.6
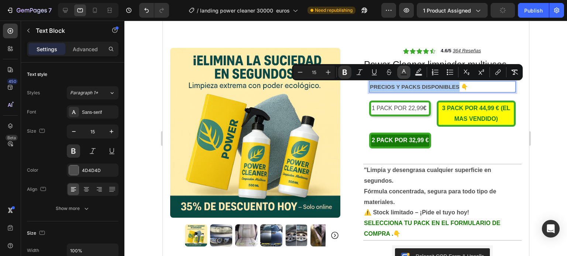
click at [402, 74] on rect "Editor contextual toolbar" at bounding box center [403, 75] width 7 height 2
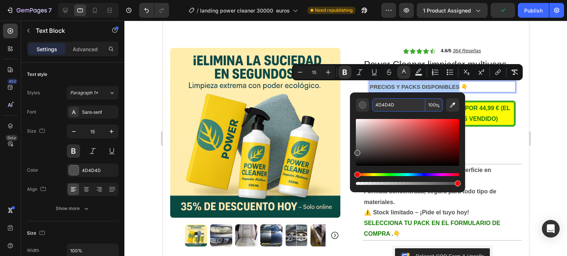
click at [383, 104] on input "4D4D4D" at bounding box center [398, 104] width 53 height 13
paste input "177C07"
type input "177C07"
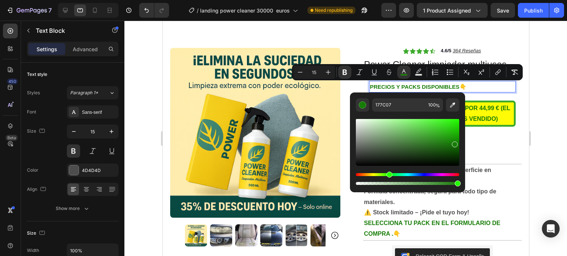
click at [547, 63] on div at bounding box center [345, 139] width 442 height 236
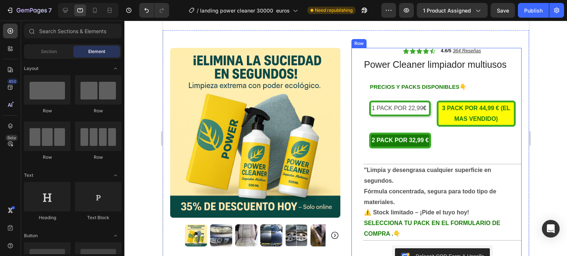
click at [351, 79] on div "Icon Icon Icon Icon Icon Icon List 4.6/5 364 Reseñas Text Block Row Power Clean…" at bounding box center [436, 204] width 170 height 312
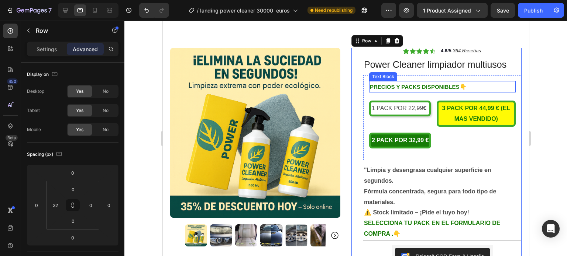
click at [420, 85] on strong "PRECIOS Y PACKS DISPONIBLES" at bounding box center [414, 87] width 90 height 6
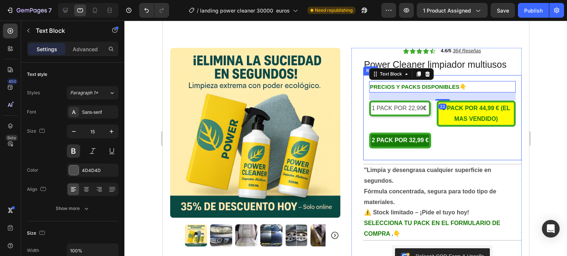
click at [438, 75] on div "PRECIOS Y PACKS DISPONIBLES 👇 Text Block 22 1 PACK POR 22,99 € Text Block 3 PAC…" at bounding box center [442, 117] width 158 height 85
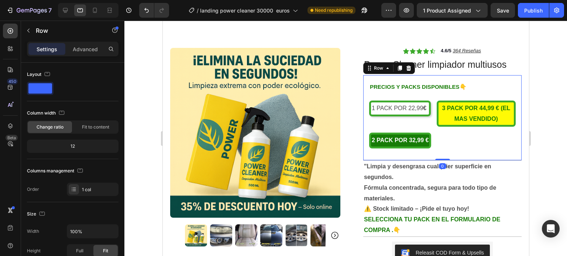
drag, startPoint x: 439, startPoint y: 162, endPoint x: 440, endPoint y: 153, distance: 9.4
click at [440, 153] on div "PRECIOS Y PACKS DISPONIBLES 👇 Text Block 1 PACK POR 22,99 € Text Block 3 PACK P…" at bounding box center [442, 117] width 158 height 85
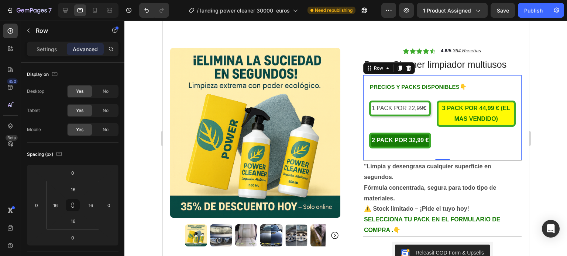
click at [436, 80] on div "PRECIOS Y PACKS DISPONIBLES 👇 Text Block 1 PACK POR 22,99 € Text Block 3 PACK P…" at bounding box center [442, 117] width 158 height 85
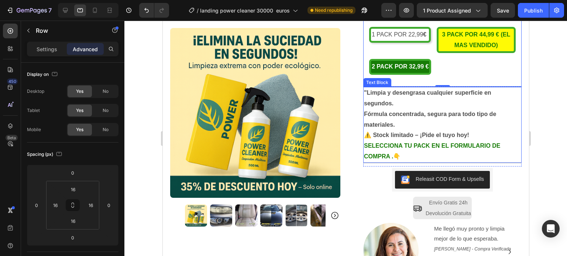
click at [363, 135] on strong "⚠️ Stock limitado – ¡Pide el tuyo hoy!" at bounding box center [415, 135] width 105 height 6
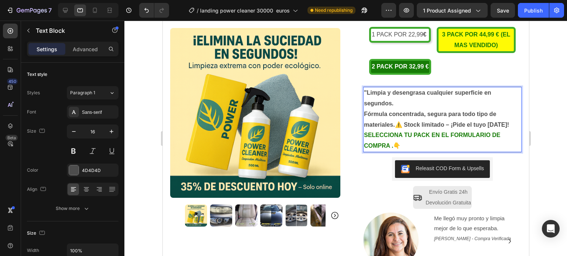
click at [500, 122] on p ""Limpia y desengrasa cualquier superficie en segundos. Fórmula concentrada, seg…" at bounding box center [441, 109] width 157 height 42
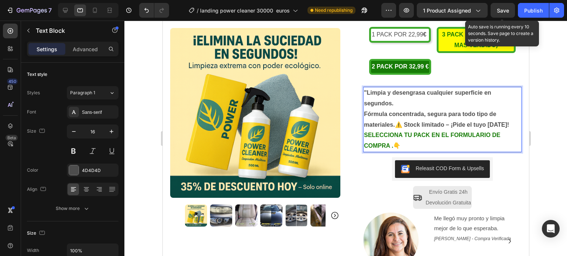
click at [507, 9] on button "Save" at bounding box center [502, 10] width 24 height 15
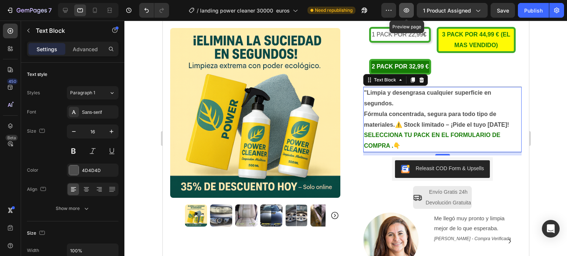
click at [410, 9] on icon "button" at bounding box center [405, 10] width 7 height 7
click at [64, 10] on icon at bounding box center [65, 10] width 7 height 7
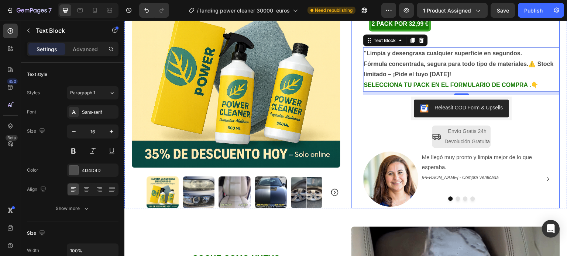
scroll to position [94, 0]
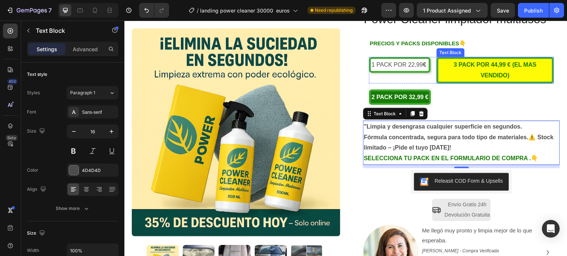
click at [508, 66] on strong "(EL MAS VENDIDO)" at bounding box center [509, 70] width 56 height 17
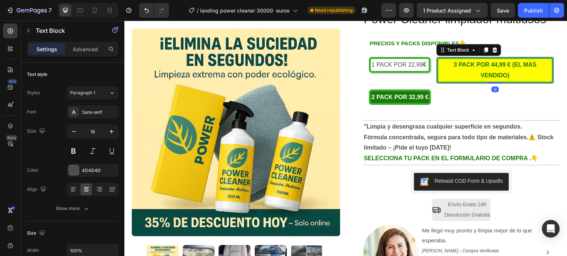
click at [509, 65] on strong "(EL MAS VENDIDO)" at bounding box center [509, 70] width 56 height 17
click at [507, 65] on span "3 PACK POR 44,99 € (EL MAS VENDIDO)" at bounding box center [495, 70] width 83 height 17
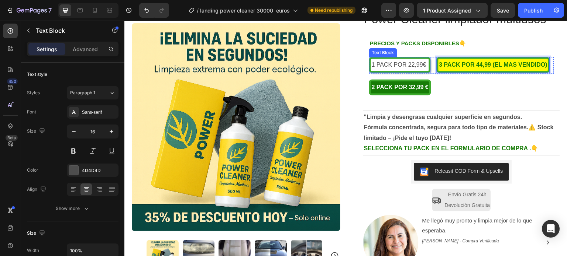
click at [425, 67] on p "1 PACK POR 22,99 €" at bounding box center [399, 65] width 56 height 11
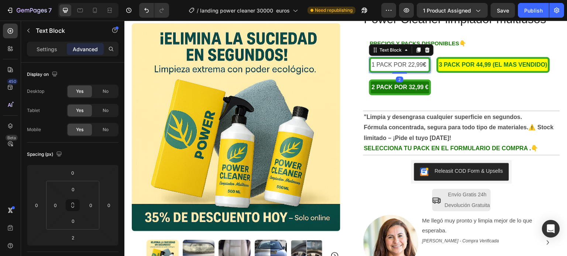
click at [426, 63] on p "1 PACK POR 22,99 €" at bounding box center [399, 65] width 56 height 11
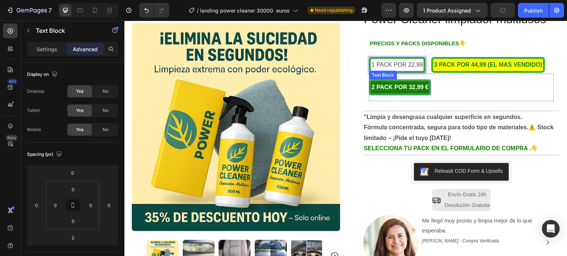
click at [425, 88] on strong "2 PACK POR 32,99 €" at bounding box center [399, 87] width 57 height 6
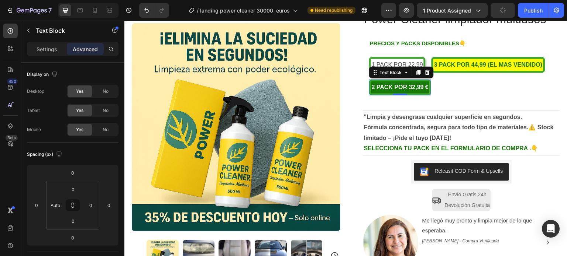
click at [426, 89] on div "2 PACK POR 32,99 €" at bounding box center [400, 88] width 62 height 16
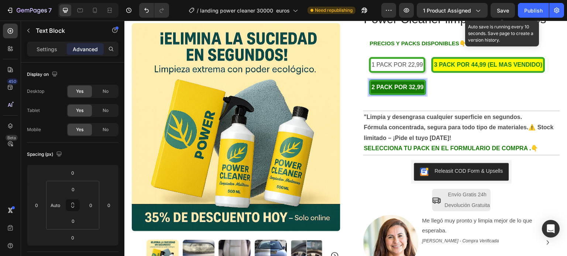
click at [506, 8] on span "Save" at bounding box center [502, 10] width 12 height 6
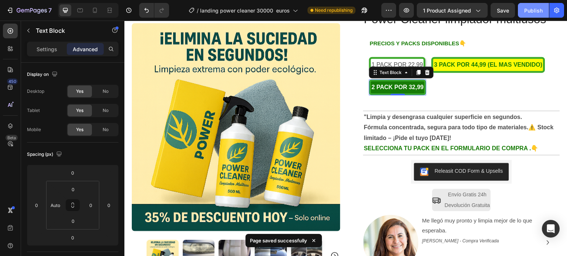
click at [531, 9] on div "Publish" at bounding box center [533, 11] width 18 height 8
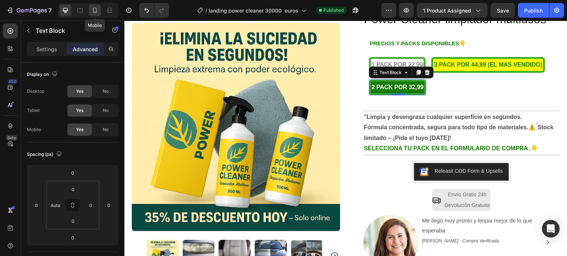
click at [97, 7] on icon at bounding box center [94, 10] width 7 height 7
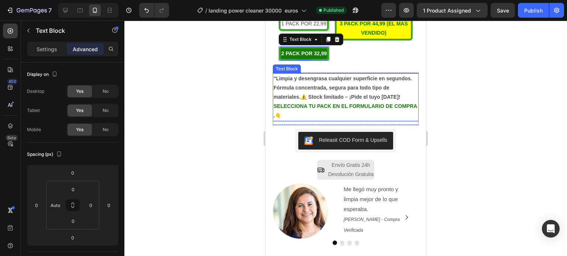
scroll to position [170, 0]
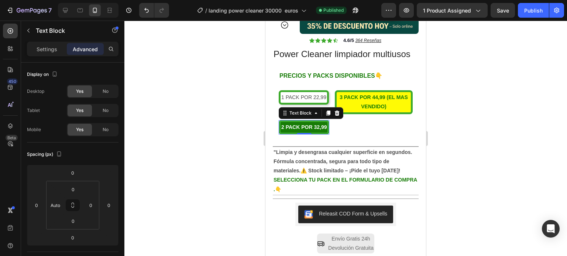
click at [523, 99] on div at bounding box center [345, 139] width 442 height 236
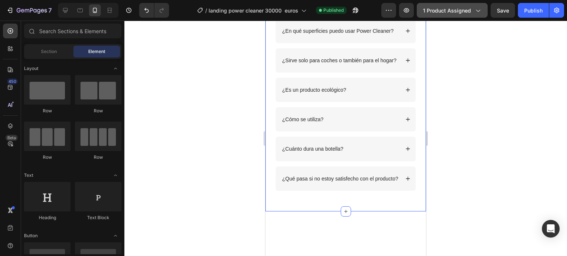
scroll to position [1143, 0]
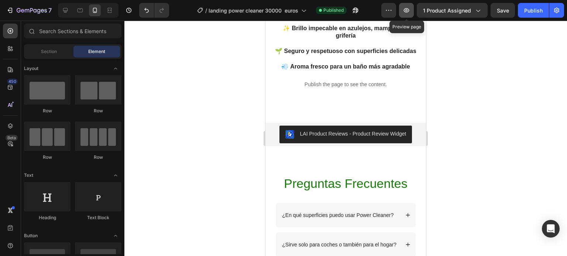
click at [410, 11] on icon "button" at bounding box center [405, 10] width 7 height 7
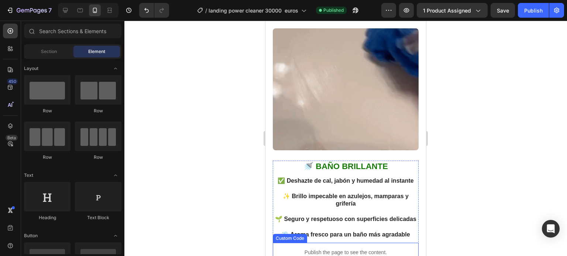
scroll to position [848, 0]
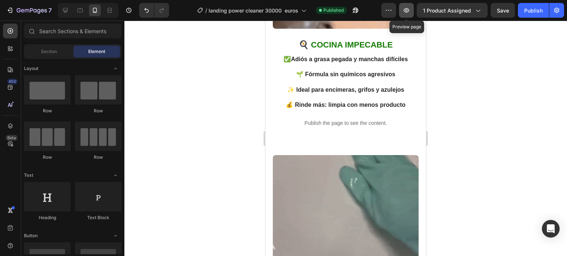
click at [404, 10] on icon "button" at bounding box center [405, 10] width 7 height 7
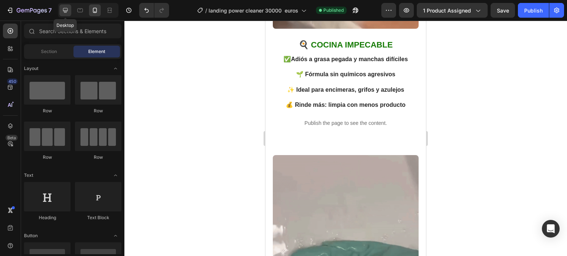
click at [67, 10] on icon at bounding box center [65, 10] width 5 height 5
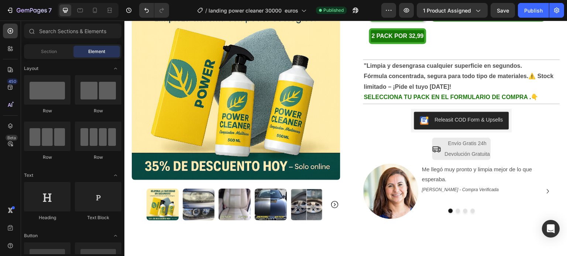
scroll to position [48, 0]
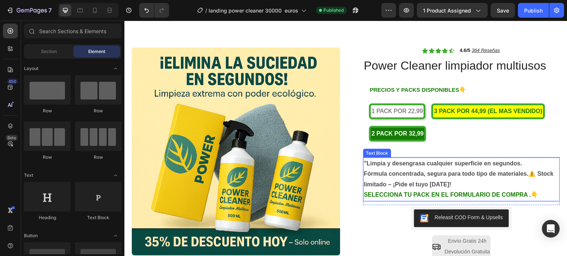
click at [524, 193] on strong "SELECCIONA TU PACK EN EL FORMULARIO DE COMPRA ." at bounding box center [447, 195] width 167 height 6
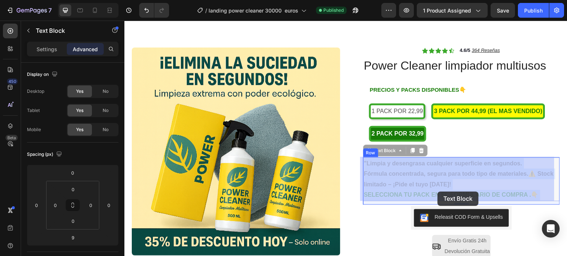
drag, startPoint x: 524, startPoint y: 193, endPoint x: 448, endPoint y: 192, distance: 76.0
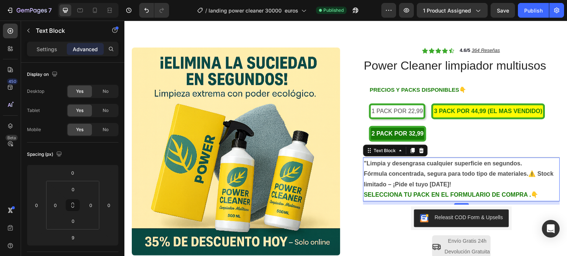
click at [524, 194] on strong "SELECCIONA TU PACK EN EL FORMULARIO DE COMPRA ." at bounding box center [447, 195] width 167 height 6
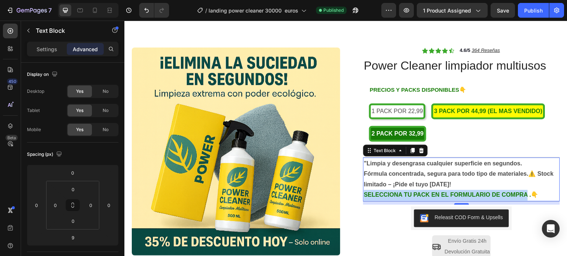
drag, startPoint x: 526, startPoint y: 194, endPoint x: 361, endPoint y: 193, distance: 164.1
click at [364, 193] on strong "SELECCIONA TU PACK EN EL FORMULARIO DE COMPRA ." at bounding box center [447, 195] width 167 height 6
drag, startPoint x: 415, startPoint y: 193, endPoint x: 425, endPoint y: 195, distance: 9.8
click at [425, 195] on strong "SELECCIONA TU PACK EN EL FORMULARIO DE COMPRA ." at bounding box center [447, 195] width 167 height 6
click at [436, 197] on strong "SELECCIONA TU PACK EN EL FORMULARIO DE COMPRA ." at bounding box center [447, 195] width 167 height 6
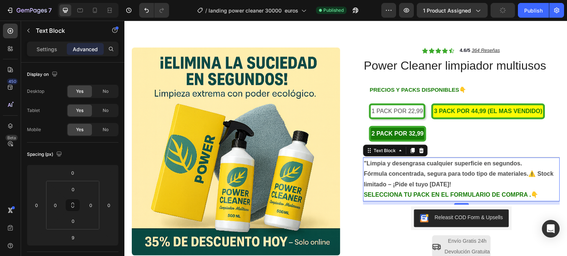
click at [523, 194] on strong "SELECCIONA TU PACK EN EL FORMULARIO DE COMPRA ." at bounding box center [447, 195] width 167 height 6
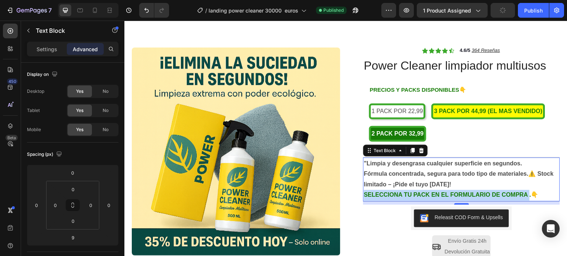
drag, startPoint x: 523, startPoint y: 194, endPoint x: 360, endPoint y: 192, distance: 163.4
click at [363, 192] on div ""Limpia y desengrasa cualquier superficie en segundos. Fórmula concentrada, seg…" at bounding box center [461, 180] width 197 height 44
click at [434, 195] on strong "SELECCIONA TU PACK EN EL FORMULARIO DE COMPRA ." at bounding box center [447, 195] width 167 height 6
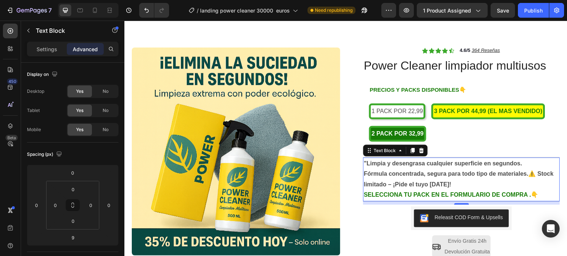
click at [434, 195] on strong "SELECCIONA TU PACK EN EL FORMULARIO DE COMPRA ." at bounding box center [447, 195] width 167 height 6
click at [521, 193] on strong "SELECCIONA TU PACK EN EL FORMULARIO DE COMPRA ." at bounding box center [447, 195] width 167 height 6
drag, startPoint x: 524, startPoint y: 195, endPoint x: 439, endPoint y: 193, distance: 84.5
click at [439, 193] on strong "SELECCIONA TU PACK EN EL FORMULARIO DE COMPRA ." at bounding box center [447, 195] width 167 height 6
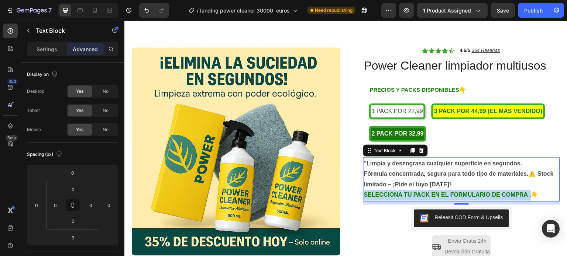
drag, startPoint x: 528, startPoint y: 194, endPoint x: 374, endPoint y: 196, distance: 153.8
click at [374, 196] on p "SELECCIONA TU PACK EN EL FORMULARIO DE COMPRA . 👇" at bounding box center [461, 195] width 195 height 11
click at [367, 150] on icon at bounding box center [369, 151] width 6 height 6
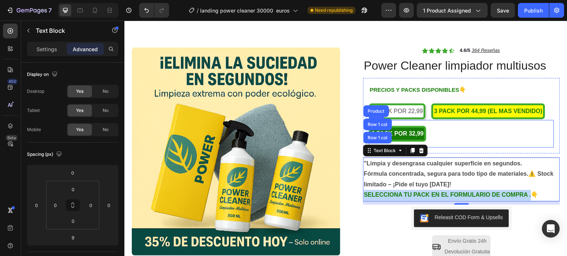
click at [461, 140] on div "2 PACK POR 32,99 Text Block Row" at bounding box center [461, 134] width 185 height 28
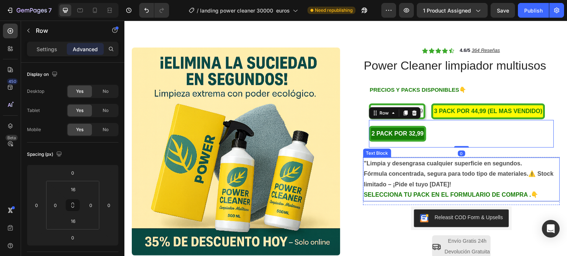
click at [421, 195] on strong "SELECCIONA TU PACK EN EL FORMULARIO DE COMPRA ." at bounding box center [447, 195] width 167 height 6
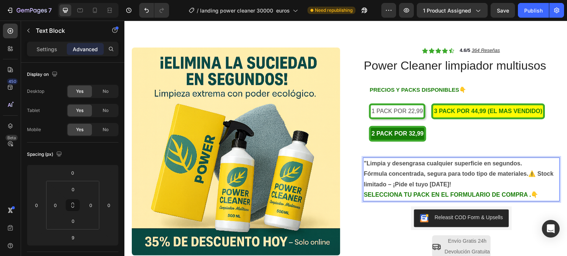
drag, startPoint x: 526, startPoint y: 194, endPoint x: 450, endPoint y: 194, distance: 75.6
click at [525, 194] on strong "SELECCIONA TU PACK EN EL FORMULARIO DE COMPRA ." at bounding box center [447, 195] width 167 height 6
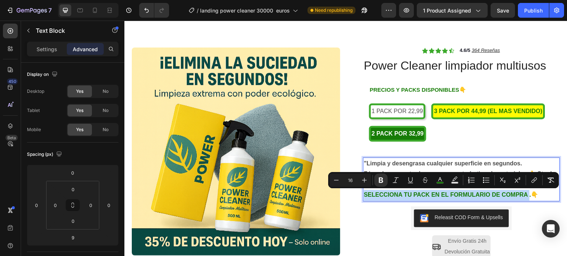
drag, startPoint x: 525, startPoint y: 194, endPoint x: 380, endPoint y: 194, distance: 145.3
click at [380, 194] on strong "SELECCIONA TU PACK EN EL FORMULARIO DE COMPRA ." at bounding box center [447, 195] width 167 height 6
click at [439, 181] on icon "Editor contextual toolbar" at bounding box center [439, 180] width 7 height 7
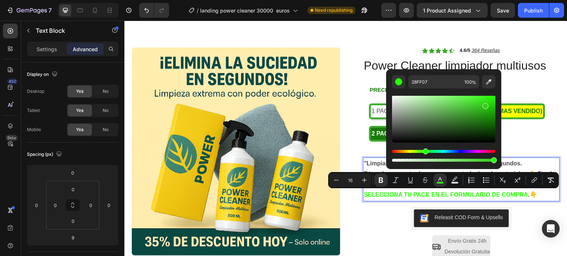
type input "2FCE16"
drag, startPoint x: 489, startPoint y: 123, endPoint x: 483, endPoint y: 108, distance: 16.7
click at [483, 108] on div "Editor contextual toolbar" at bounding box center [485, 106] width 6 height 6
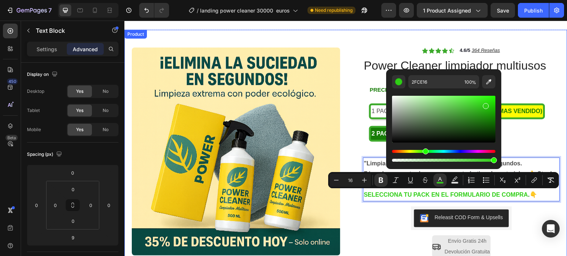
click at [549, 31] on div "Product Images Row Icon Icon Icon Icon Icon Icon List 4.6/5 364 Reseñas Text Bl…" at bounding box center [345, 174] width 443 height 289
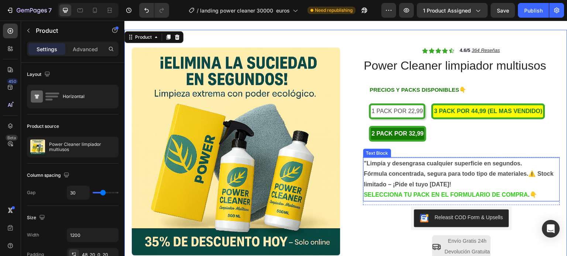
click at [528, 195] on strong "." at bounding box center [528, 195] width 1 height 6
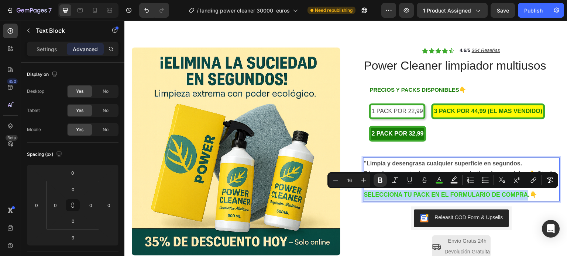
drag, startPoint x: 524, startPoint y: 194, endPoint x: 360, endPoint y: 192, distance: 163.8
click at [363, 192] on div ""Limpia y desengrasa cualquier superficie en segundos. Fórmula concentrada, seg…" at bounding box center [461, 180] width 197 height 44
click at [437, 177] on icon "Editor contextual toolbar" at bounding box center [438, 180] width 7 height 7
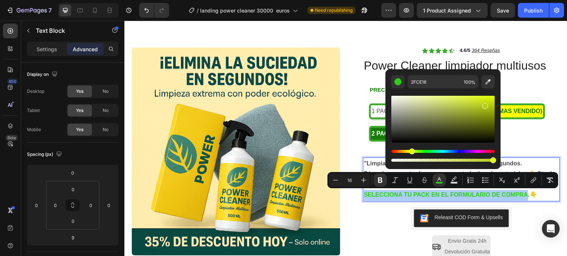
click at [410, 153] on div "Hue" at bounding box center [442, 151] width 103 height 3
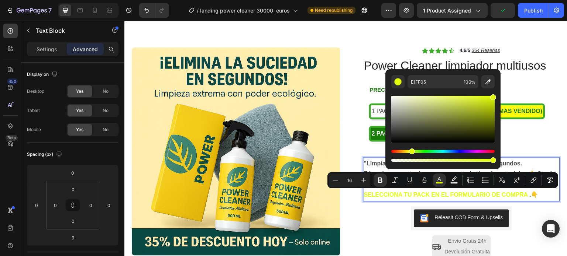
drag, startPoint x: 483, startPoint y: 107, endPoint x: 493, endPoint y: 96, distance: 14.6
click at [493, 96] on div "Editor contextual toolbar" at bounding box center [493, 97] width 6 height 6
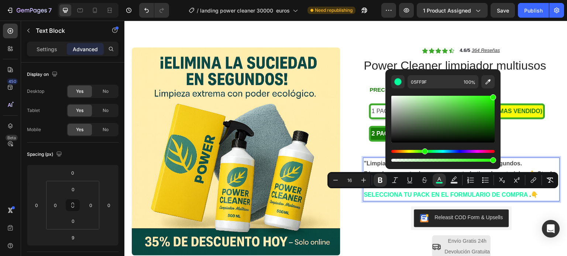
drag, startPoint x: 410, startPoint y: 149, endPoint x: 423, endPoint y: 151, distance: 13.5
click at [423, 151] on div "Hue" at bounding box center [425, 152] width 6 height 6
type input "22FF05"
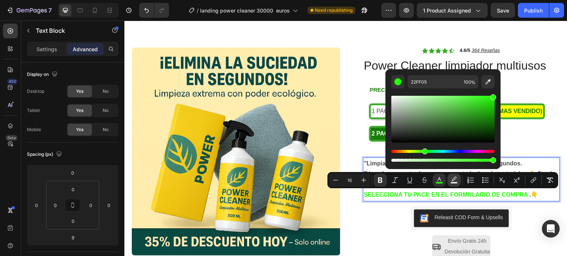
click at [455, 174] on button "Text Background Color" at bounding box center [453, 180] width 13 height 13
type input "000000"
type input "77"
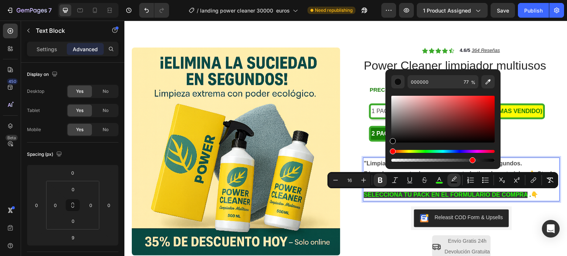
drag, startPoint x: 394, startPoint y: 151, endPoint x: 410, endPoint y: 151, distance: 16.6
click at [410, 151] on div "Hue" at bounding box center [442, 151] width 103 height 3
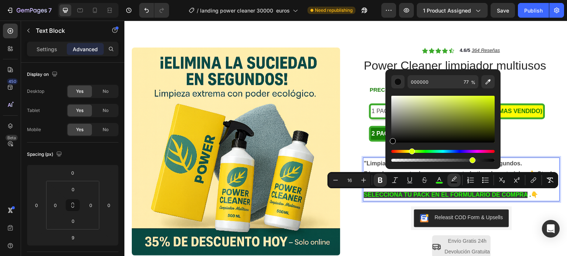
click at [410, 151] on div "Hue" at bounding box center [442, 151] width 103 height 3
click at [394, 210] on div "Icon Icon Icon Icon Icon Icon List 4.6/5 364 Reseñas Text Block Row Power Clean…" at bounding box center [461, 183] width 197 height 271
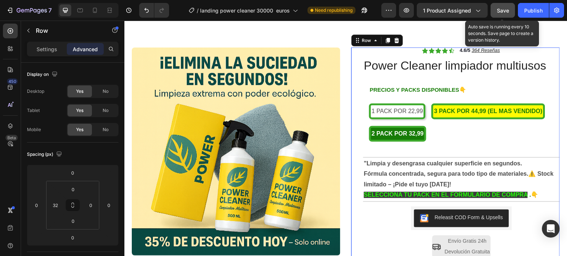
click at [504, 5] on button "Save" at bounding box center [502, 10] width 24 height 15
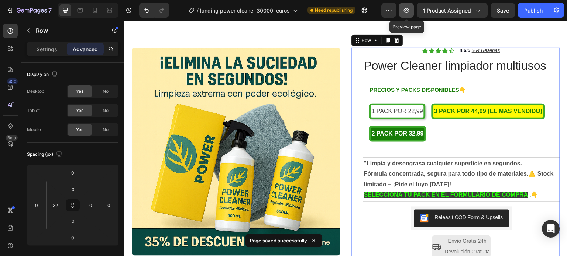
click at [407, 8] on icon "button" at bounding box center [405, 10] width 7 height 7
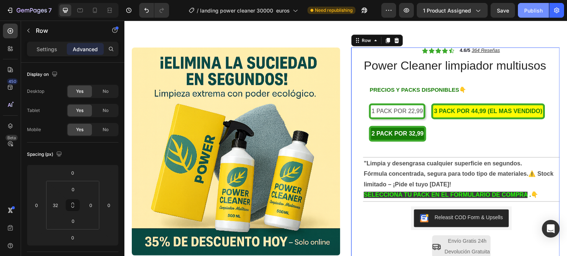
click at [531, 8] on div "Publish" at bounding box center [533, 11] width 18 height 8
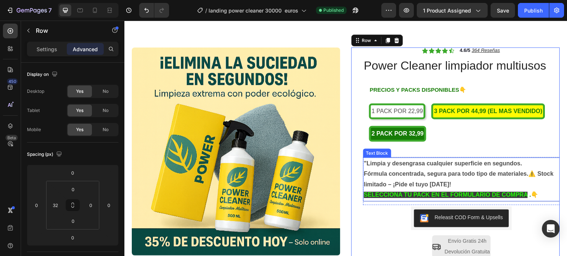
click at [531, 195] on strong "👇" at bounding box center [534, 195] width 7 height 6
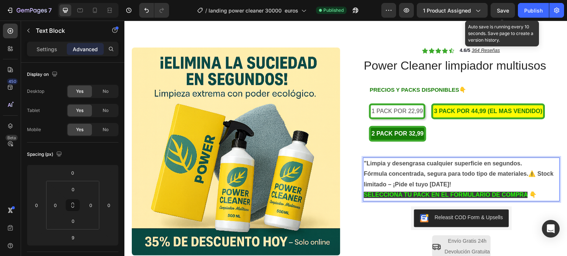
click at [502, 8] on span "Save" at bounding box center [502, 10] width 12 height 6
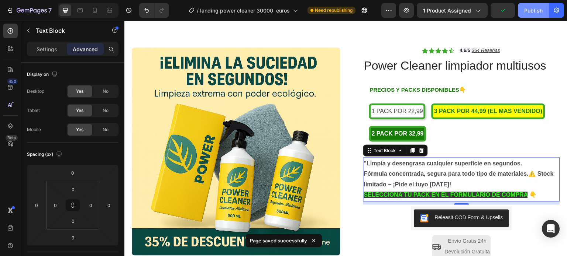
click at [534, 10] on div "Publish" at bounding box center [533, 11] width 18 height 8
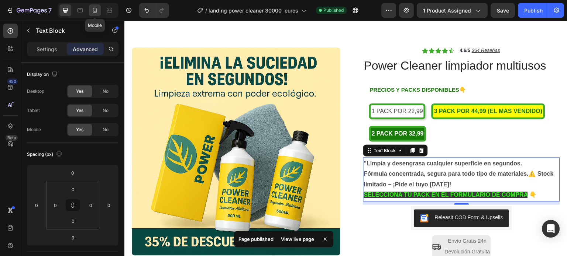
click at [96, 11] on icon at bounding box center [94, 10] width 7 height 7
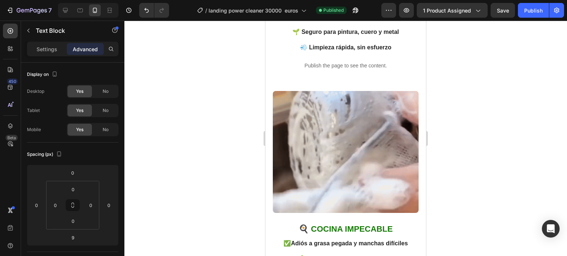
scroll to position [811, 0]
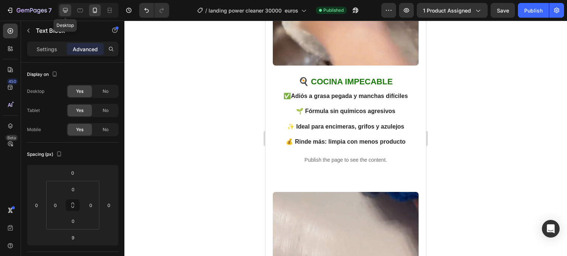
click at [68, 8] on icon at bounding box center [65, 10] width 7 height 7
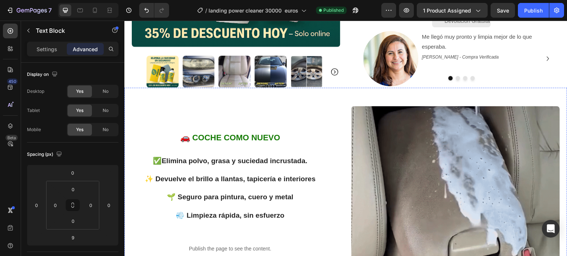
scroll to position [130, 0]
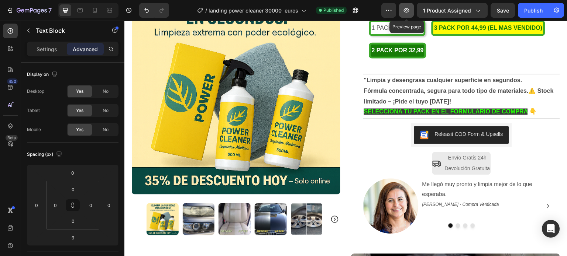
click at [409, 10] on icon "button" at bounding box center [406, 10] width 6 height 4
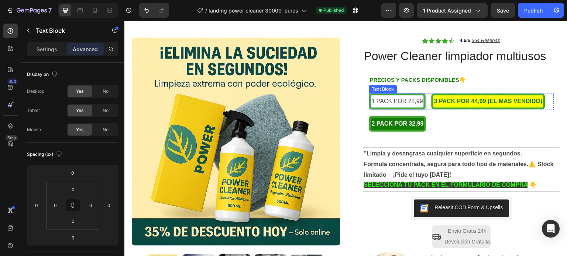
click at [419, 101] on p "1 PACK POR 22,99" at bounding box center [396, 101] width 51 height 11
click at [420, 101] on p "1 PACK POR 22,99" at bounding box center [396, 101] width 51 height 11
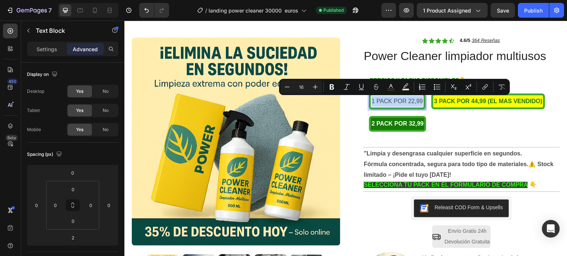
drag, startPoint x: 420, startPoint y: 101, endPoint x: 368, endPoint y: 98, distance: 51.7
click at [371, 98] on p "1 PACK POR 22,99" at bounding box center [396, 101] width 51 height 11
click at [333, 84] on icon "Editor contextual toolbar" at bounding box center [331, 86] width 7 height 7
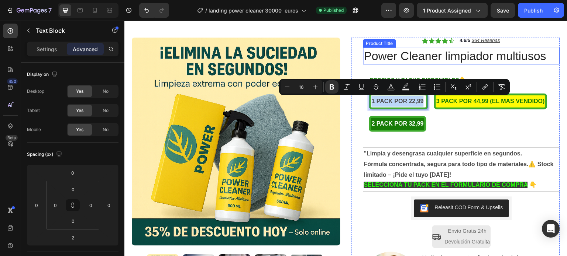
click at [373, 34] on div "Product Images Row Icon Icon Icon Icon Icon Icon List 4.6/5 364 Reseñas Text Bl…" at bounding box center [345, 164] width 443 height 289
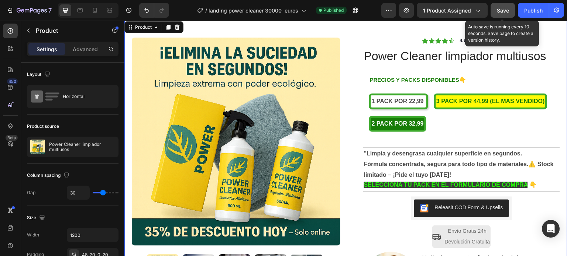
click at [503, 16] on button "Save" at bounding box center [502, 10] width 24 height 15
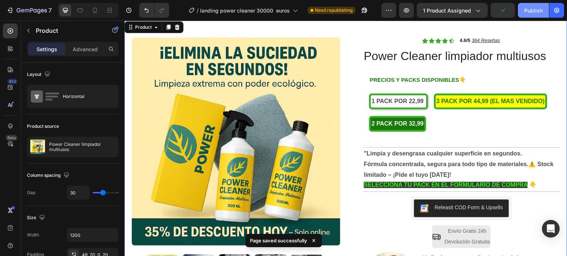
click at [533, 9] on div "Publish" at bounding box center [533, 11] width 18 height 8
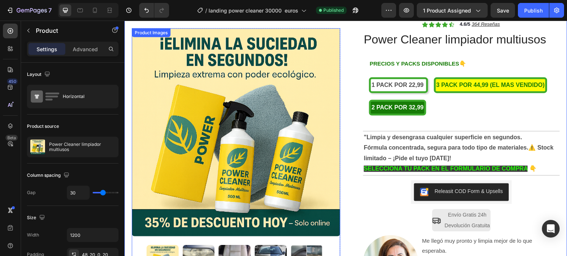
scroll to position [37, 0]
